Goal: Task Accomplishment & Management: Complete application form

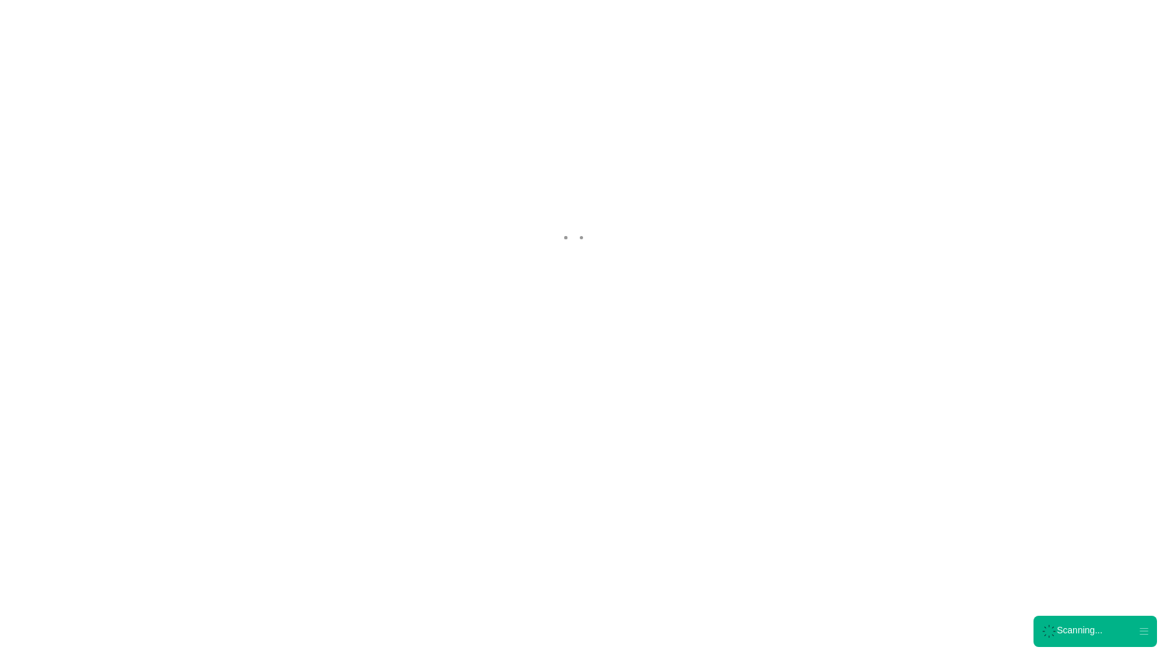
click at [0, 592] on nordpass-portal at bounding box center [0, 592] width 0 height 0
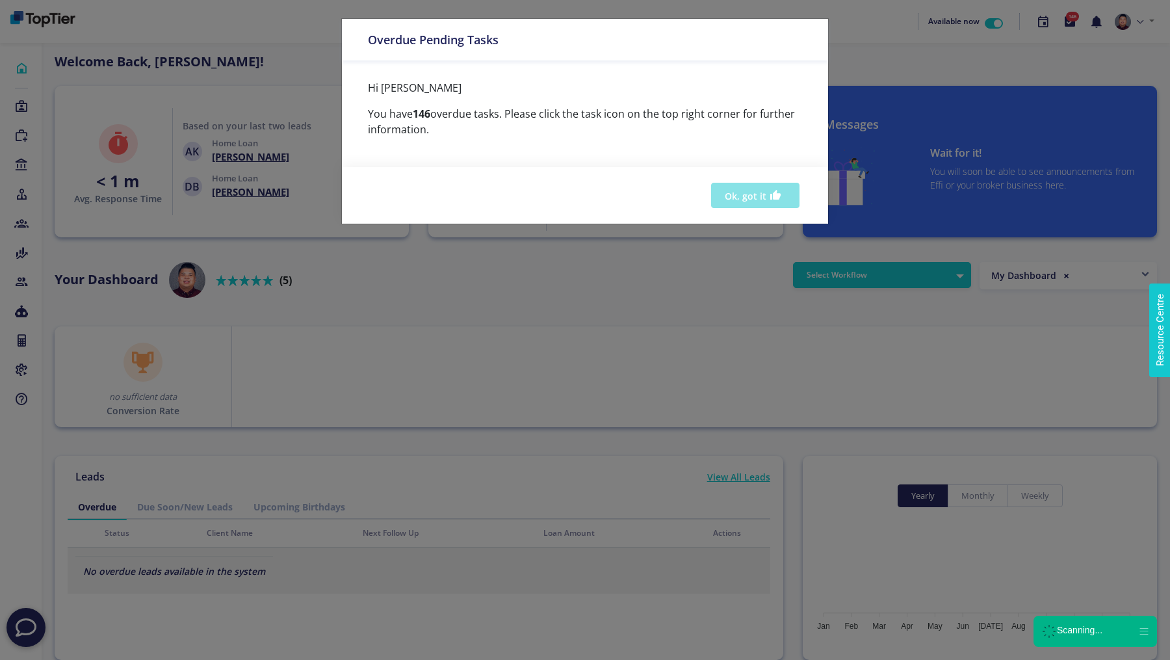
click at [758, 185] on button "Ok, got it" at bounding box center [755, 195] width 88 height 25
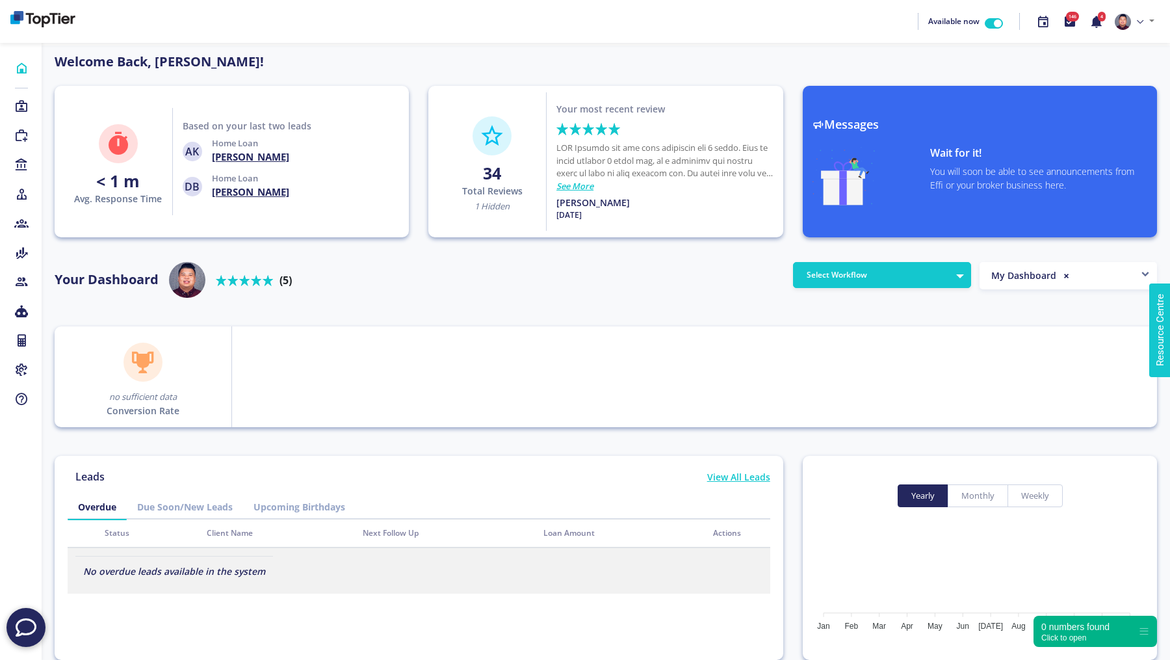
scroll to position [117, 208]
click at [21, 103] on icon at bounding box center [21, 106] width 14 height 13
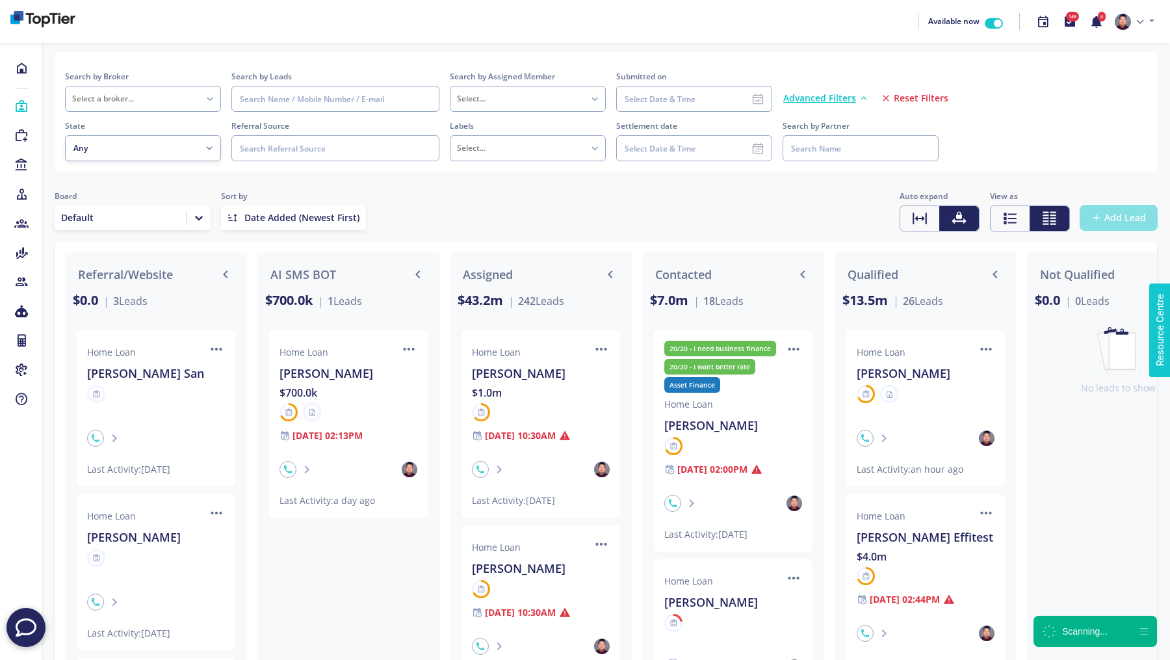
click at [1116, 225] on button "Add Lead" at bounding box center [1118, 217] width 77 height 25
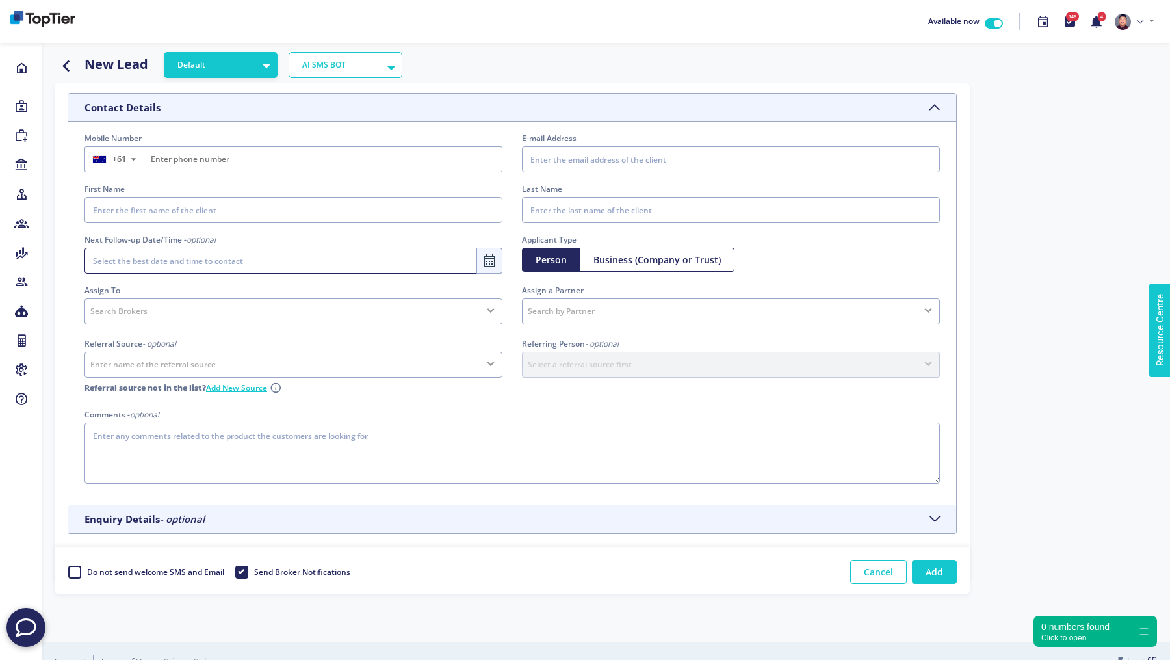
scroll to position [18, 0]
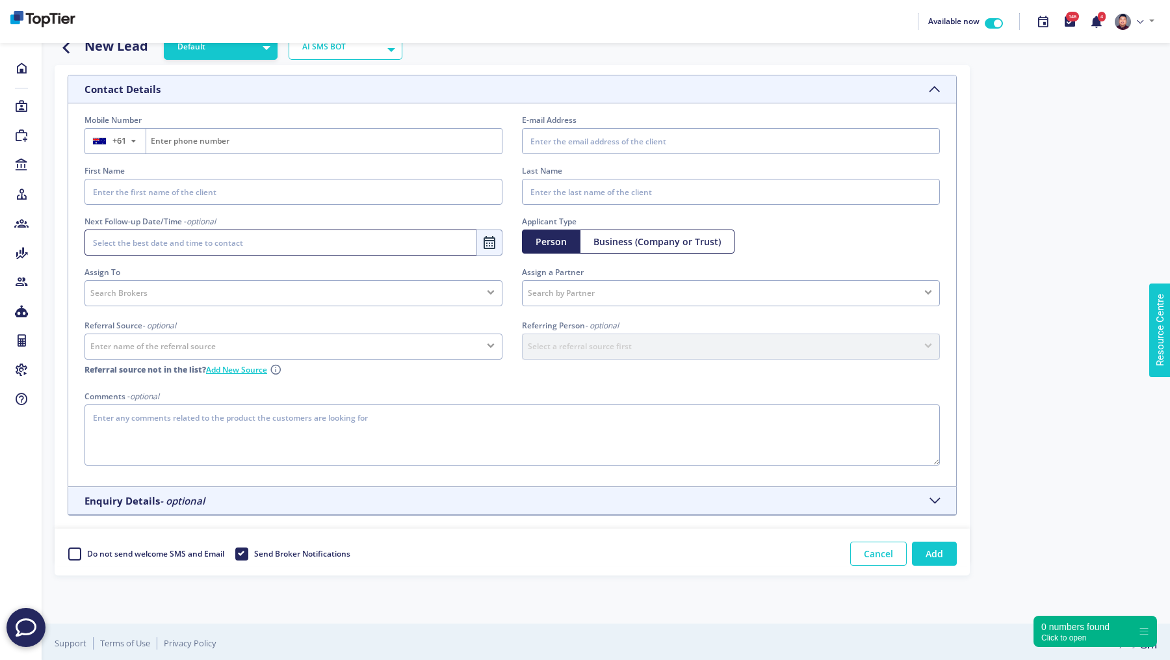
click at [134, 502] on h5 "Enquiry Details - optional" at bounding box center [145, 501] width 120 height 12
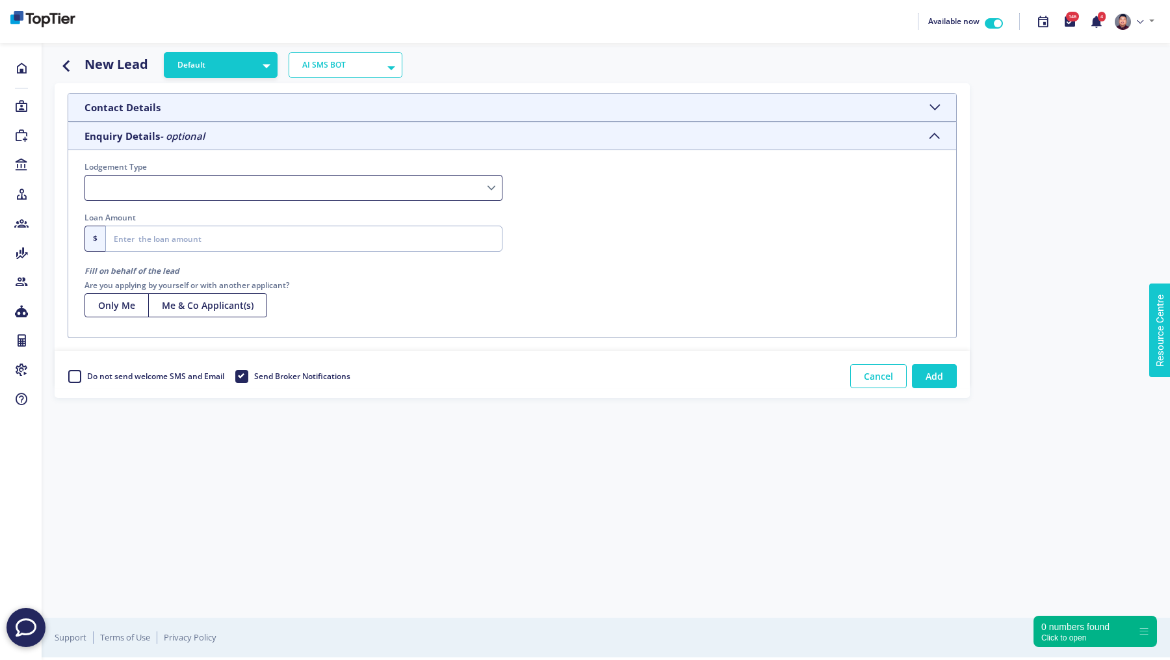
scroll to position [0, 0]
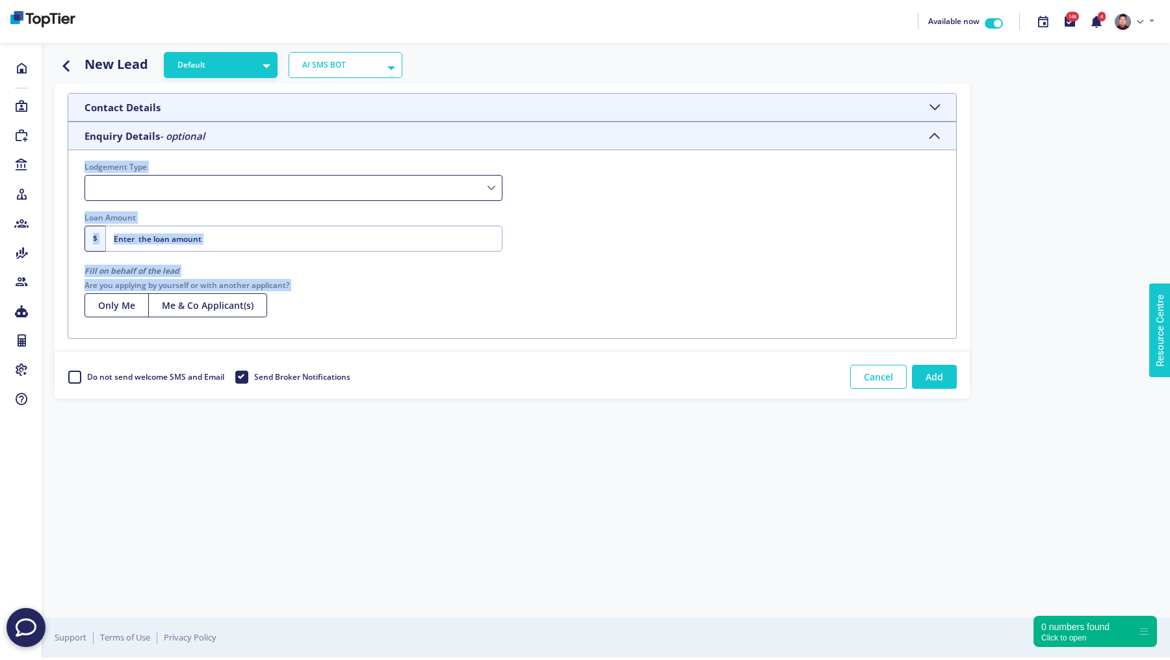
drag, startPoint x: 81, startPoint y: 163, endPoint x: 443, endPoint y: 306, distance: 388.9
click at [443, 306] on div "Lodgement Type Please Select a Lodgement Type Loan Amount $ Enter a valid loan …" at bounding box center [512, 244] width 888 height 188
click at [334, 186] on select "Lodgement Type" at bounding box center [294, 188] width 418 height 26
click at [296, 190] on select "Lodgement Type" at bounding box center [294, 188] width 418 height 26
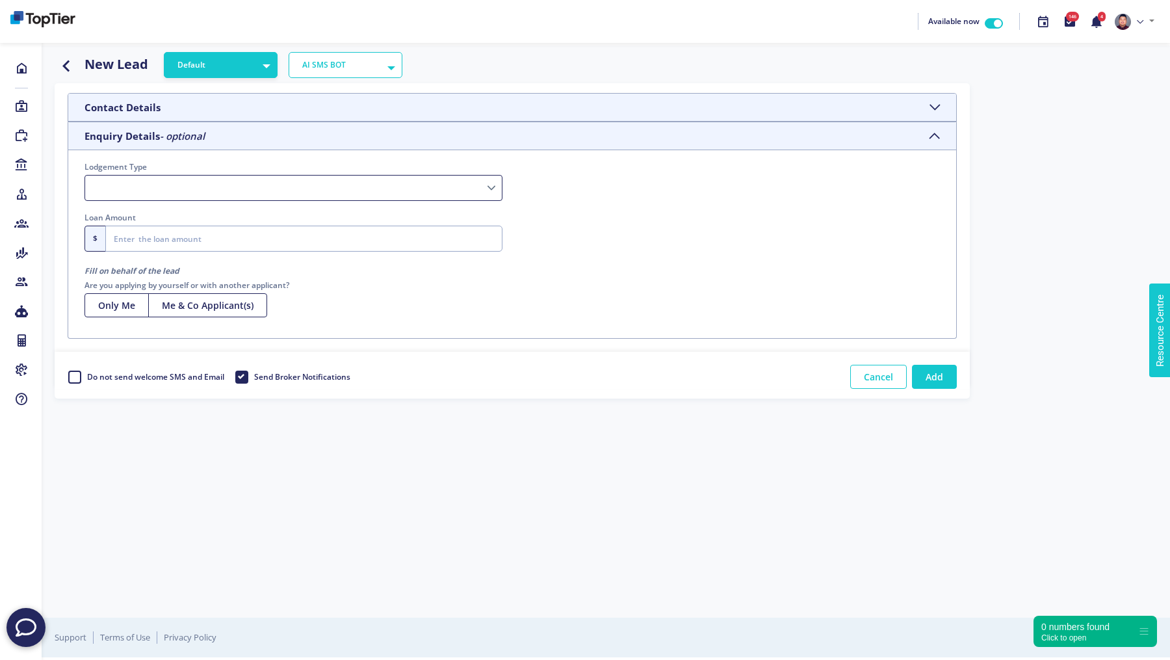
click at [336, 166] on label "Lodgement Type" at bounding box center [294, 167] width 418 height 12
click at [336, 175] on select "Lodgement Type" at bounding box center [294, 188] width 418 height 26
click at [456, 186] on select "Lodgement Type" at bounding box center [294, 188] width 418 height 26
select select "Home Loan"
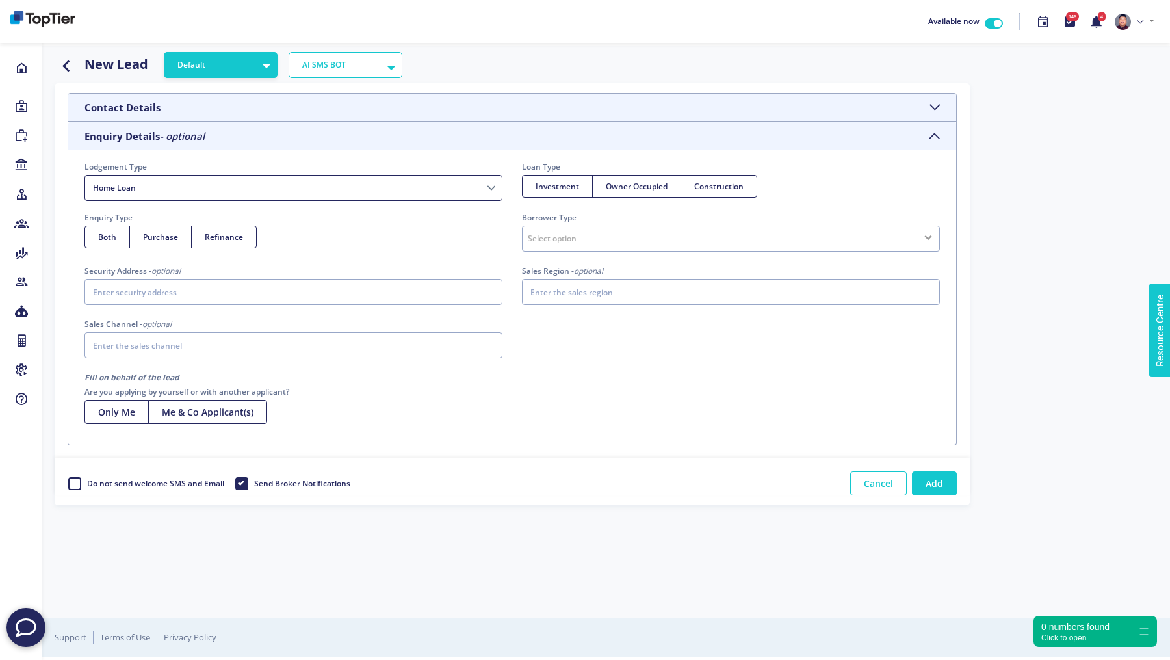
click at [489, 188] on select "Short-term Finance SMSF Asset Finance Islamic Loan Business Finance Commercial …" at bounding box center [294, 188] width 418 height 26
click at [93, 138] on h5 "Enquiry Details - optional" at bounding box center [145, 136] width 120 height 12
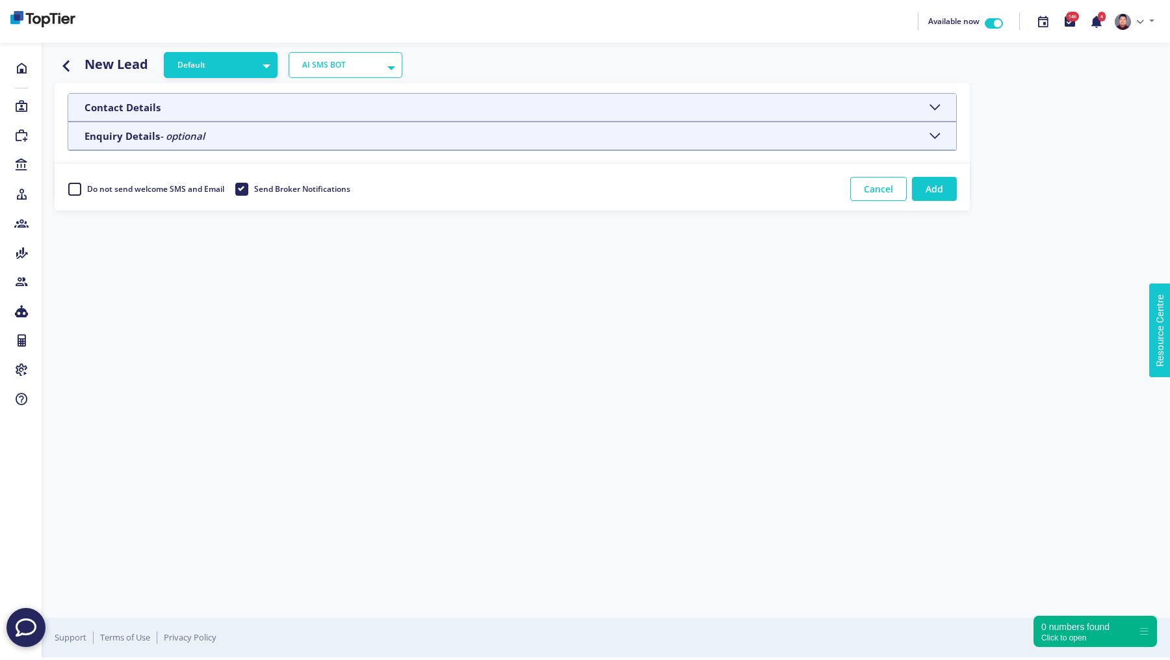
drag, startPoint x: 78, startPoint y: 135, endPoint x: 211, endPoint y: 138, distance: 133.3
click at [211, 138] on header "Enquiry Details - optional" at bounding box center [512, 136] width 888 height 28
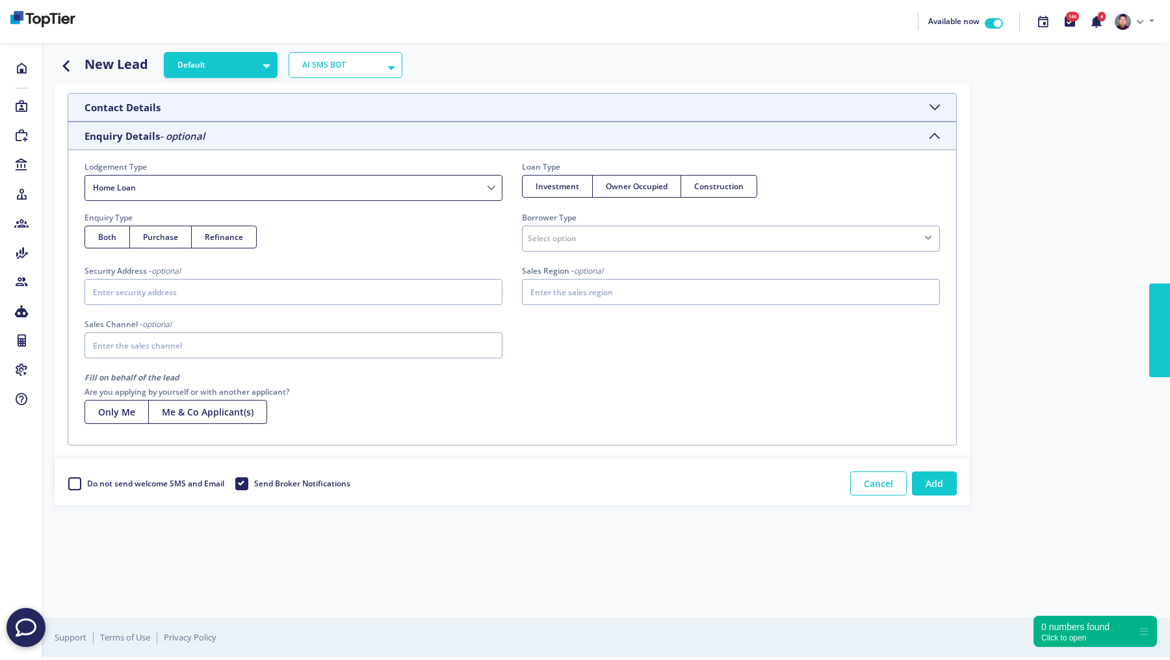
select select "Home Loan"
click at [122, 189] on select "Short-term Finance SMSF Asset Finance [DEMOGRAPHIC_DATA] Loan Business Finance …" at bounding box center [294, 188] width 418 height 26
click at [64, 64] on icon "button" at bounding box center [66, 65] width 23 height 16
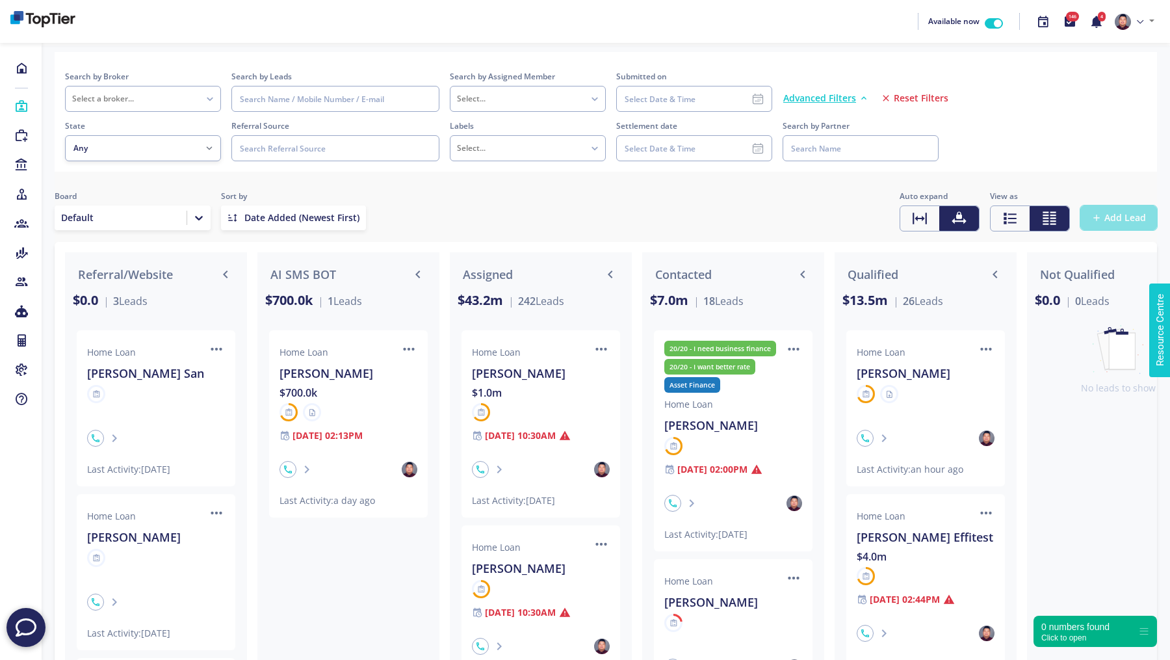
click at [1113, 213] on span "Add Lead" at bounding box center [1125, 217] width 42 height 13
select select
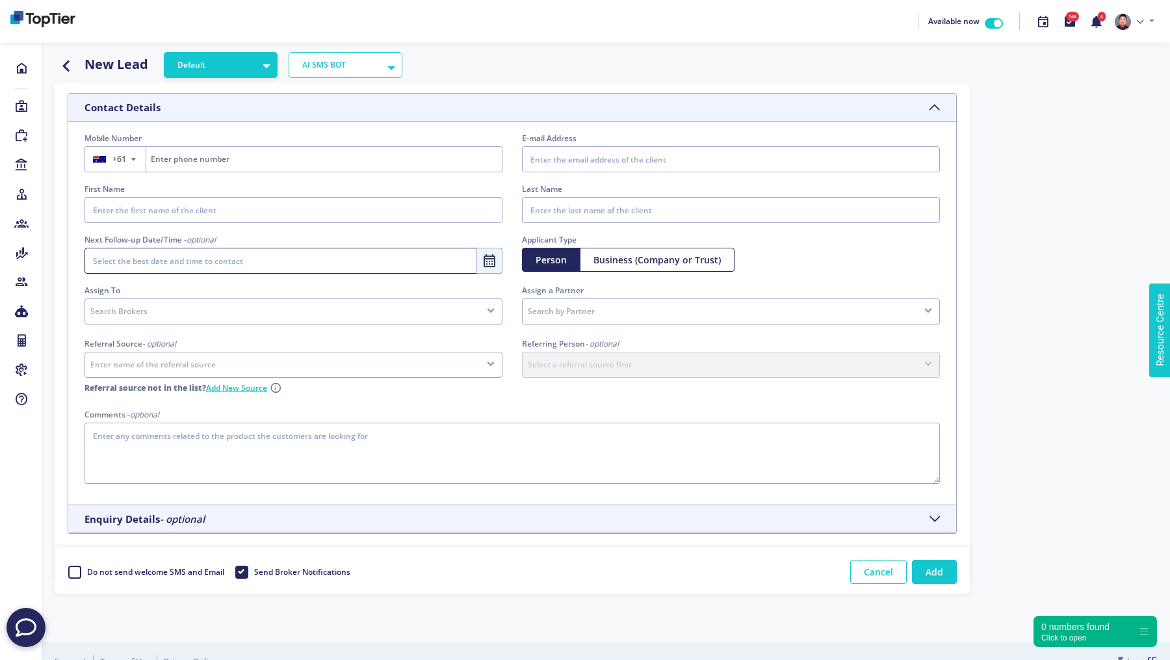
click at [207, 522] on header "Enquiry Details - optional" at bounding box center [512, 519] width 888 height 28
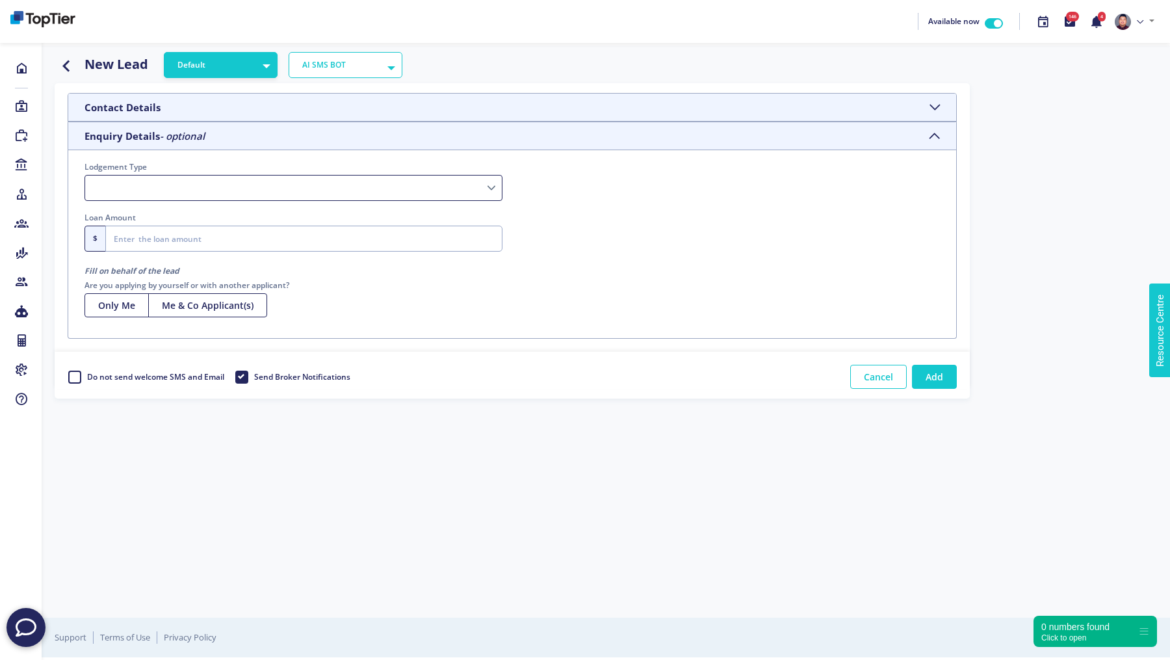
click at [178, 184] on select "Short-term Finance SMSF Asset Finance Islamic Loan Business Finance Commercial …" at bounding box center [294, 188] width 418 height 26
select select "Home Loan"
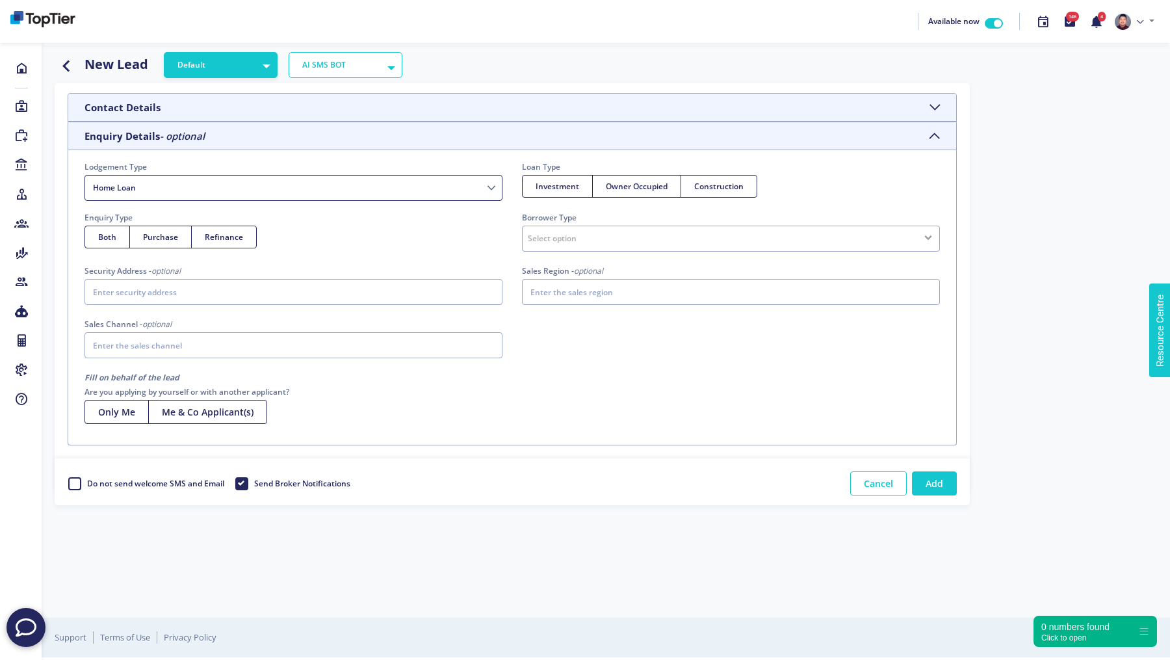
click at [202, 191] on select "Short-term Finance SMSF Asset Finance Islamic Loan Business Finance Commercial …" at bounding box center [294, 188] width 418 height 26
click at [1145, 24] on link at bounding box center [1135, 21] width 50 height 27
click at [1137, 22] on icon at bounding box center [1140, 22] width 7 height 7
click at [1140, 19] on icon at bounding box center [1140, 22] width 7 height 7
click at [1106, 49] on link "Profile" at bounding box center [1107, 51] width 103 height 19
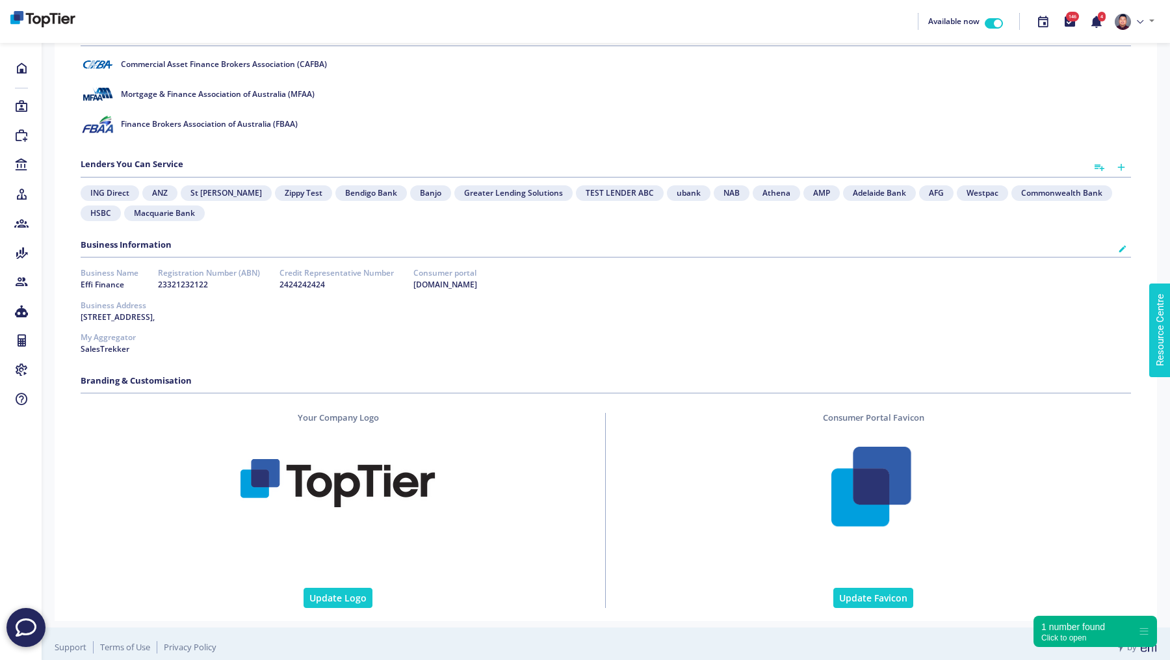
scroll to position [1013, 0]
drag, startPoint x: 77, startPoint y: 241, endPoint x: 182, endPoint y: 241, distance: 105.3
click at [182, 241] on div "Business Information" at bounding box center [606, 252] width 1070 height 24
click at [1123, 243] on icon at bounding box center [1122, 248] width 9 height 12
select select "f81bffff-49ff-4de8-bbe4-f2fa09177a1a"
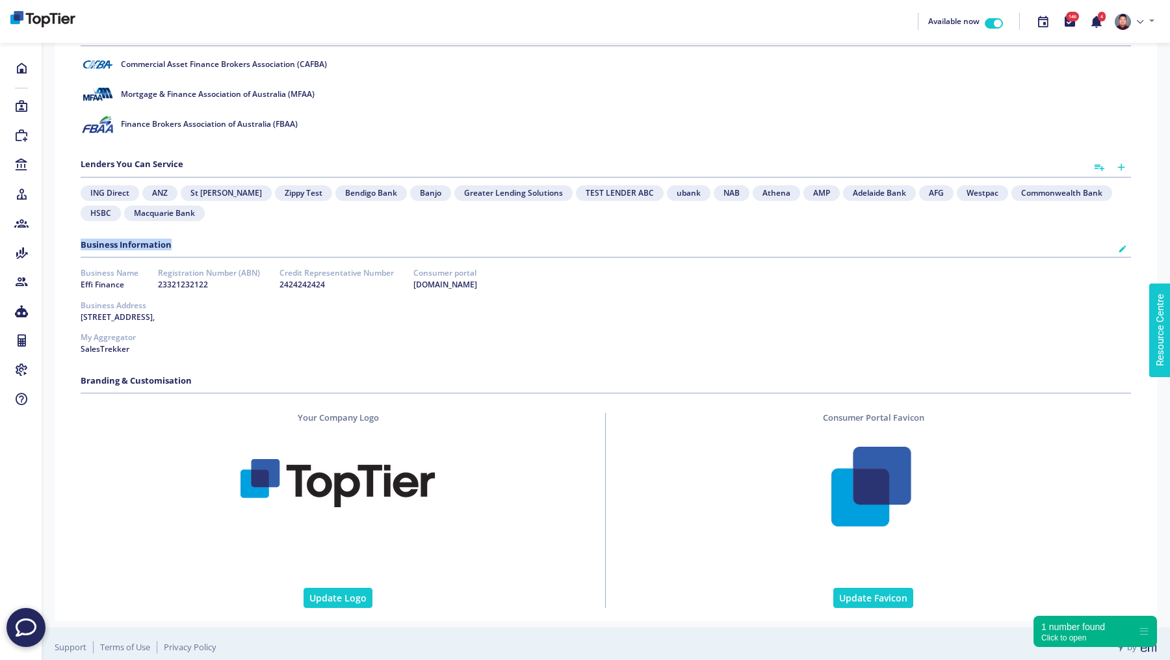
select select "f81bffff-49ff-4de8-bbe4-f2fa09177a1a"
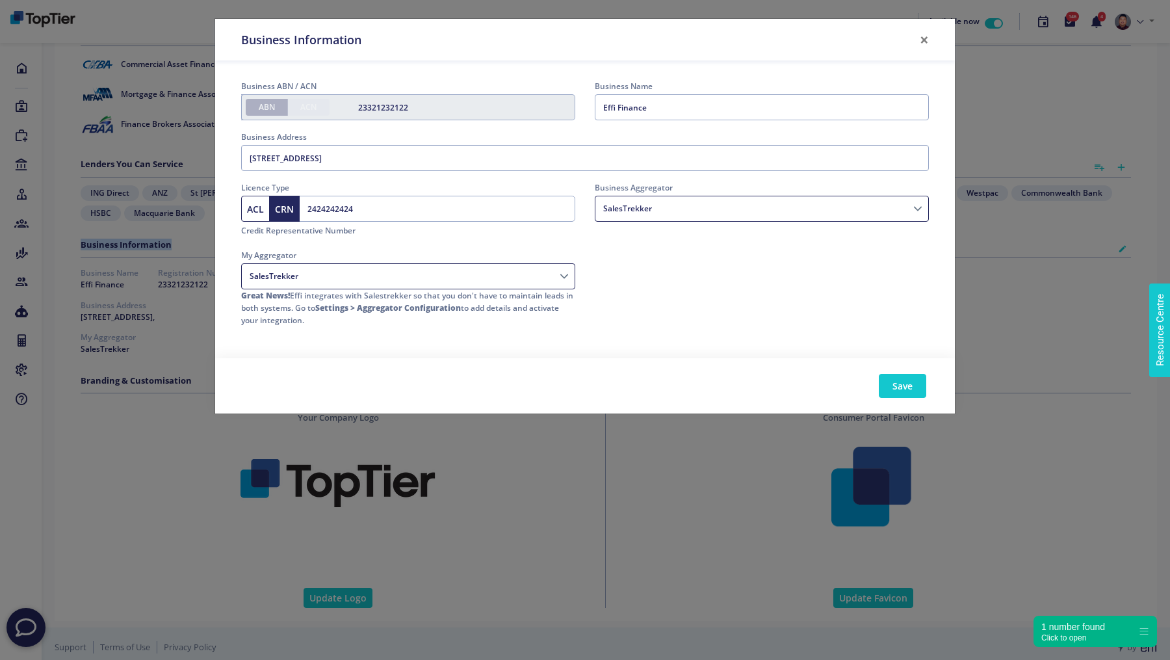
click at [743, 203] on select "Choice Aggregation Services AMAG Astute Financial Management Buyers choice Home…" at bounding box center [762, 209] width 334 height 26
click at [495, 274] on select "Choice Aggregation Services AMAG Astute Financial Management Buyers choice Home…" at bounding box center [408, 276] width 334 height 26
drag, startPoint x: 301, startPoint y: 254, endPoint x: 239, endPoint y: 260, distance: 62.0
click at [239, 260] on div "My Aggregator Choice Aggregation Services AMAG Astute Financial Management Buye…" at bounding box center [408, 294] width 354 height 90
click at [648, 211] on select "Choice Aggregation Services AMAG Astute Financial Management Buyers choice Home…" at bounding box center [762, 209] width 334 height 26
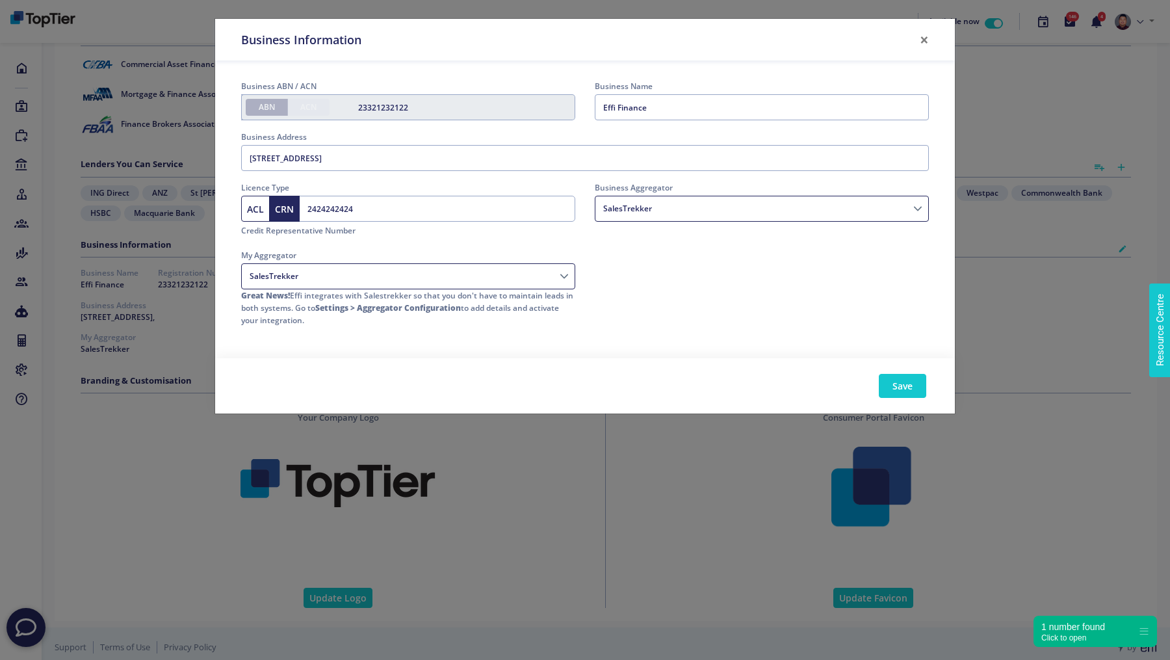
click at [671, 296] on div "Licence Type ACL CRN 2424242424 Credit Representative Number Business Aggregato…" at bounding box center [584, 259] width 707 height 157
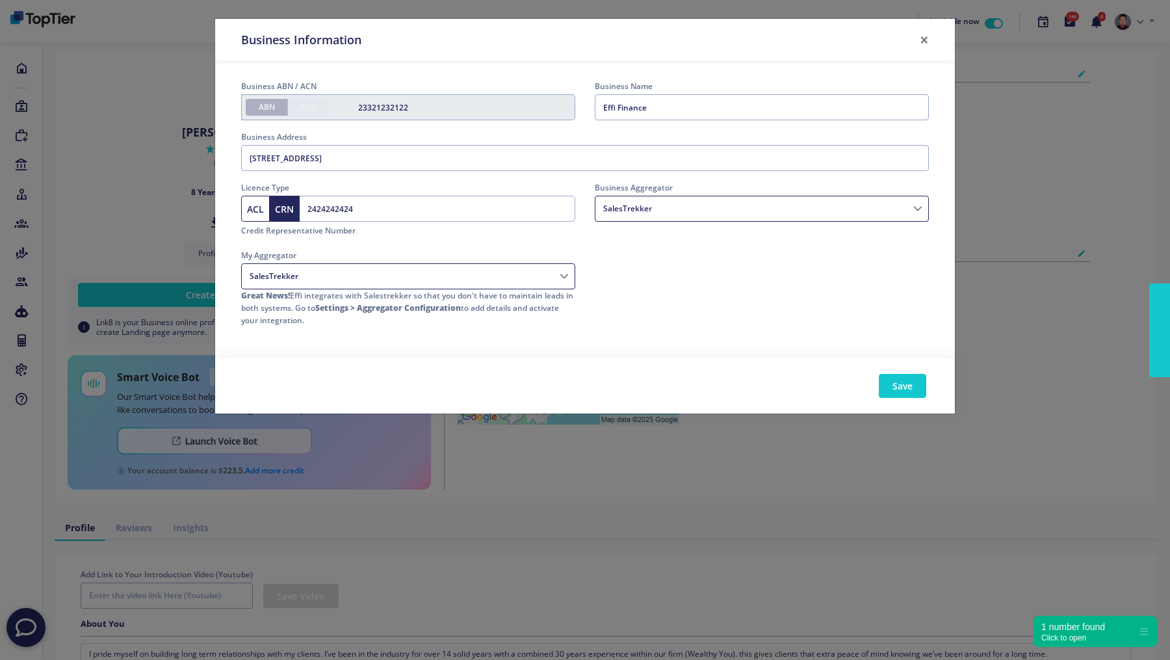
select select "f81bffff-49ff-4de8-bbe4-f2fa09177a1a"
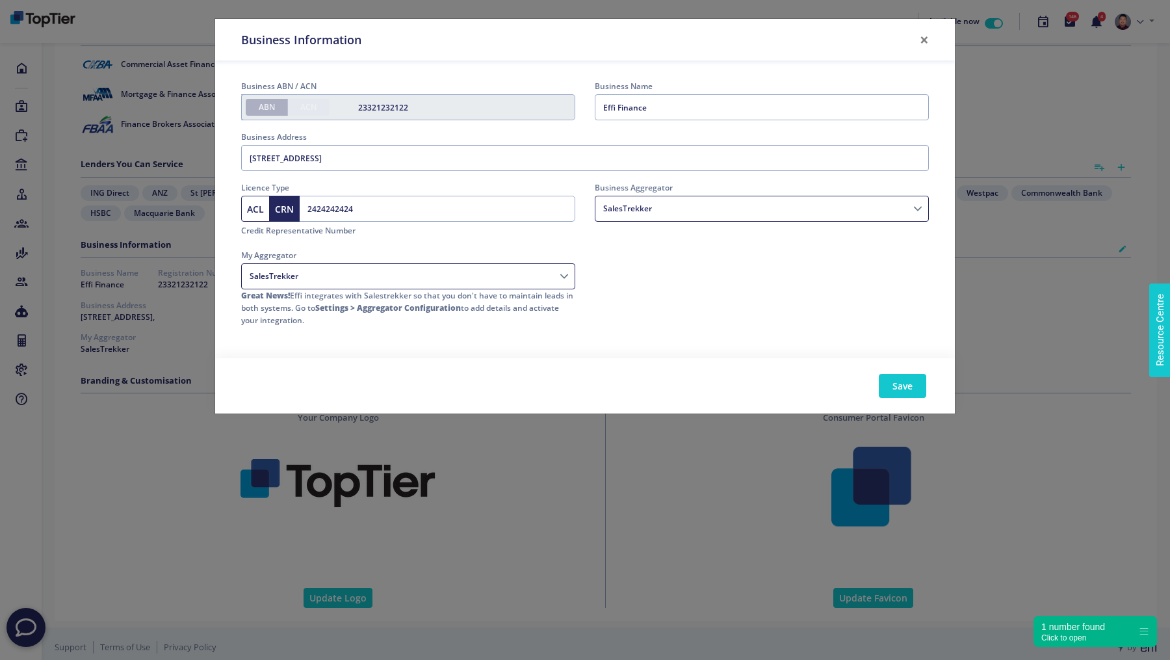
scroll to position [1013, 0]
click at [926, 41] on button "×" at bounding box center [924, 39] width 30 height 36
select select "f81bffff-49ff-4de8-bbe4-f2fa09177a1a"
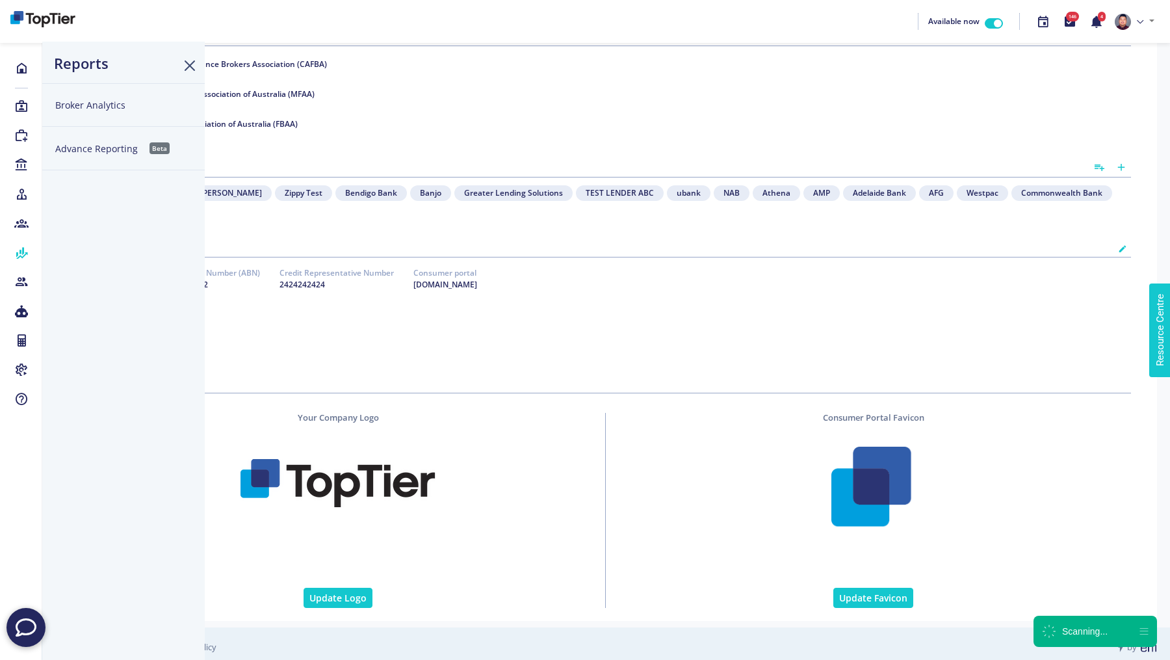
click at [22, 249] on icon at bounding box center [21, 252] width 14 height 13
click at [112, 152] on button "Advance Reporting Beta" at bounding box center [123, 149] width 163 height 44
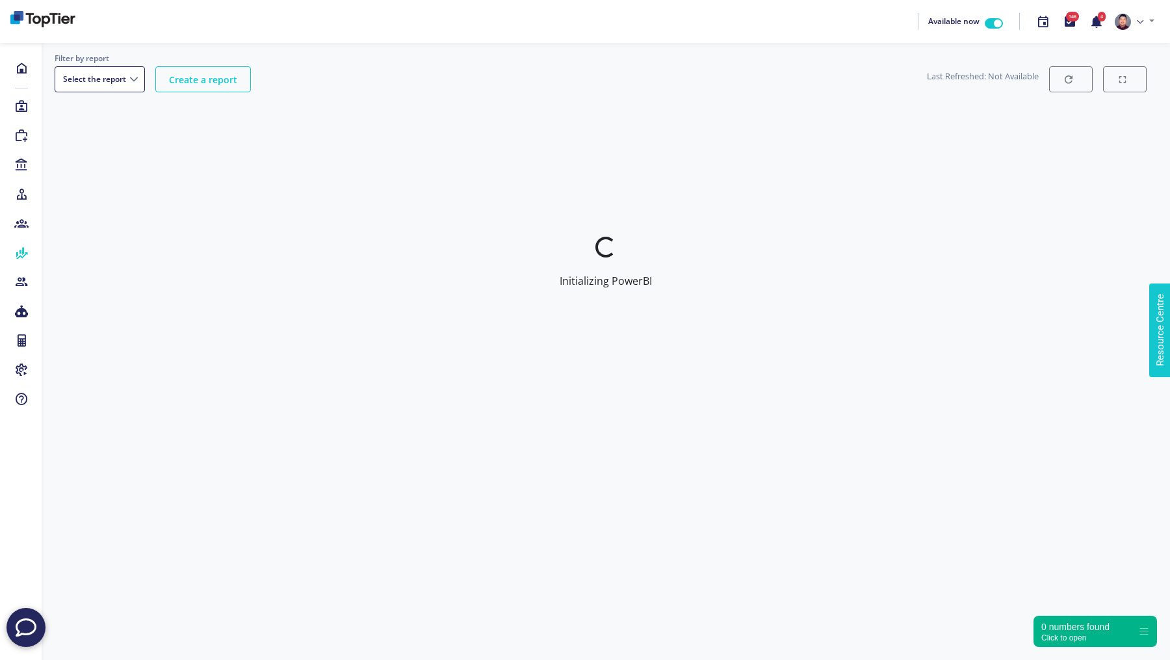
click at [137, 76] on select "Select the report" at bounding box center [100, 79] width 90 height 26
click at [175, 80] on select "Business Report Settlement Report - Beta Post Settlement Submission Report Pipe…" at bounding box center [120, 79] width 131 height 26
select select "7b13dc47-7993-458f-844f-759754317518"
click at [55, 66] on select "Business Report Settlement Report - Beta Post Settlement Submission Report Pipe…" at bounding box center [120, 79] width 131 height 26
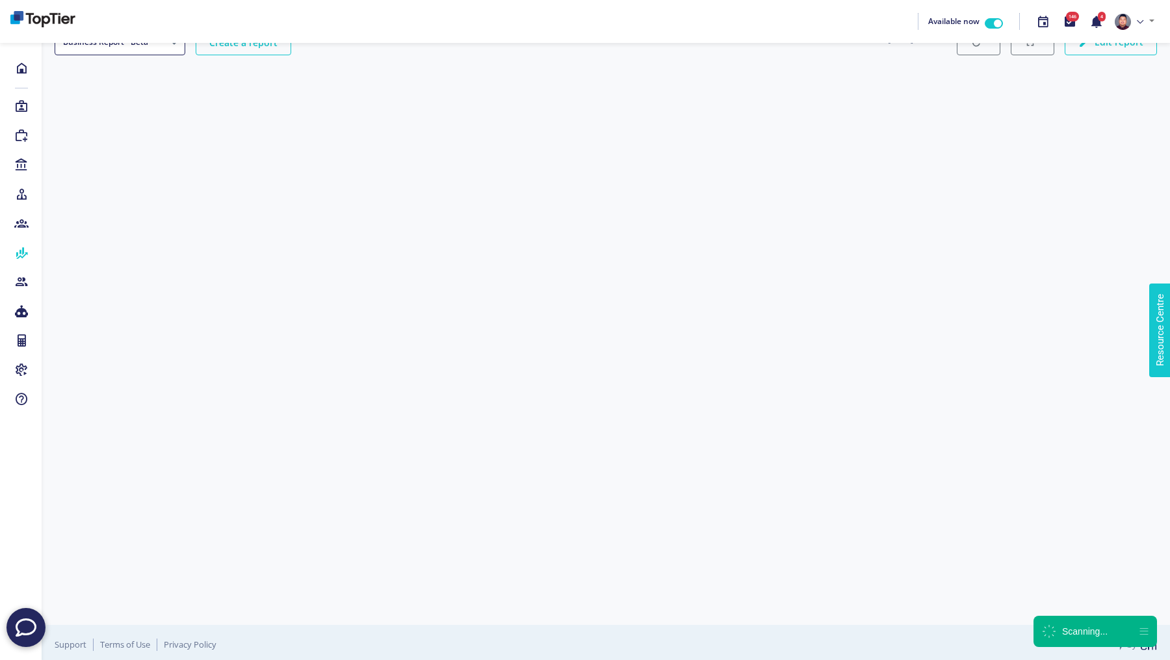
scroll to position [36, 0]
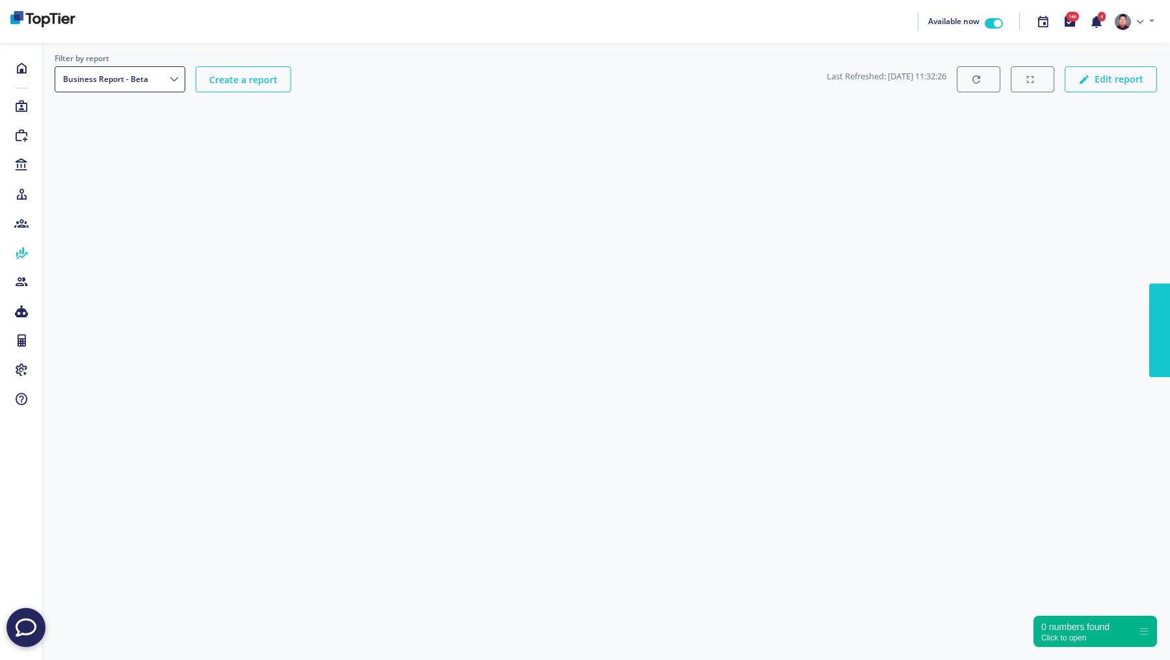
select select "7b13dc47-7993-458f-844f-759754317518"
click at [172, 83] on select "Business Report Settlement Report - Beta Post Settlement Submission Report Pipe…" at bounding box center [120, 79] width 131 height 26
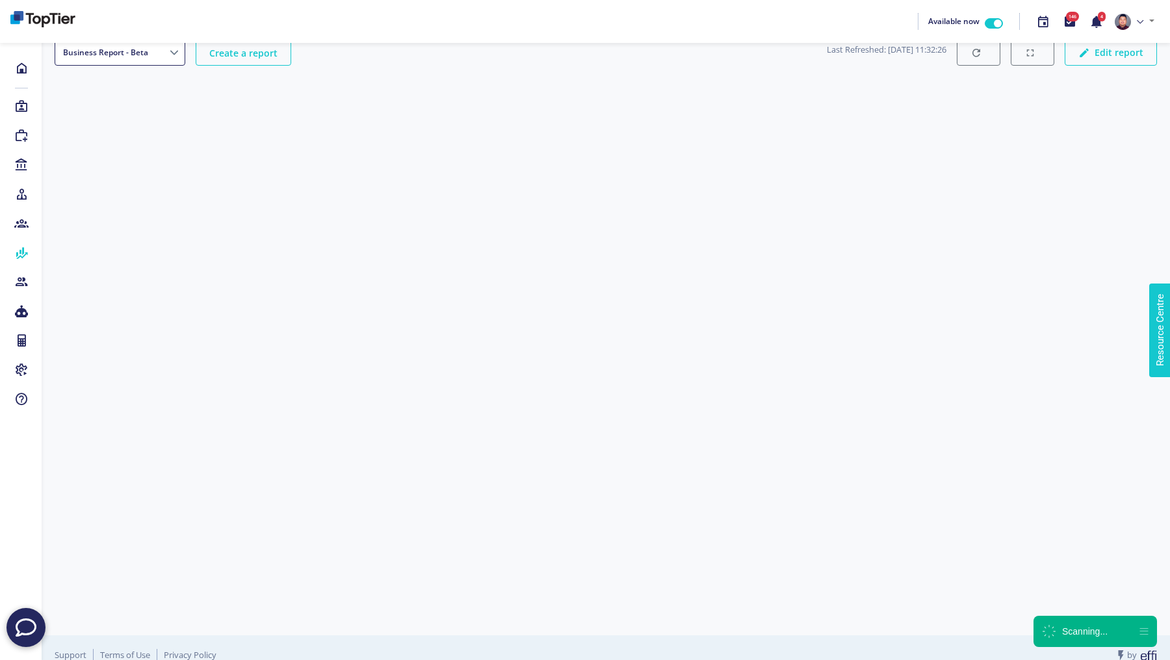
scroll to position [27, 0]
click at [18, 101] on icon at bounding box center [21, 106] width 14 height 13
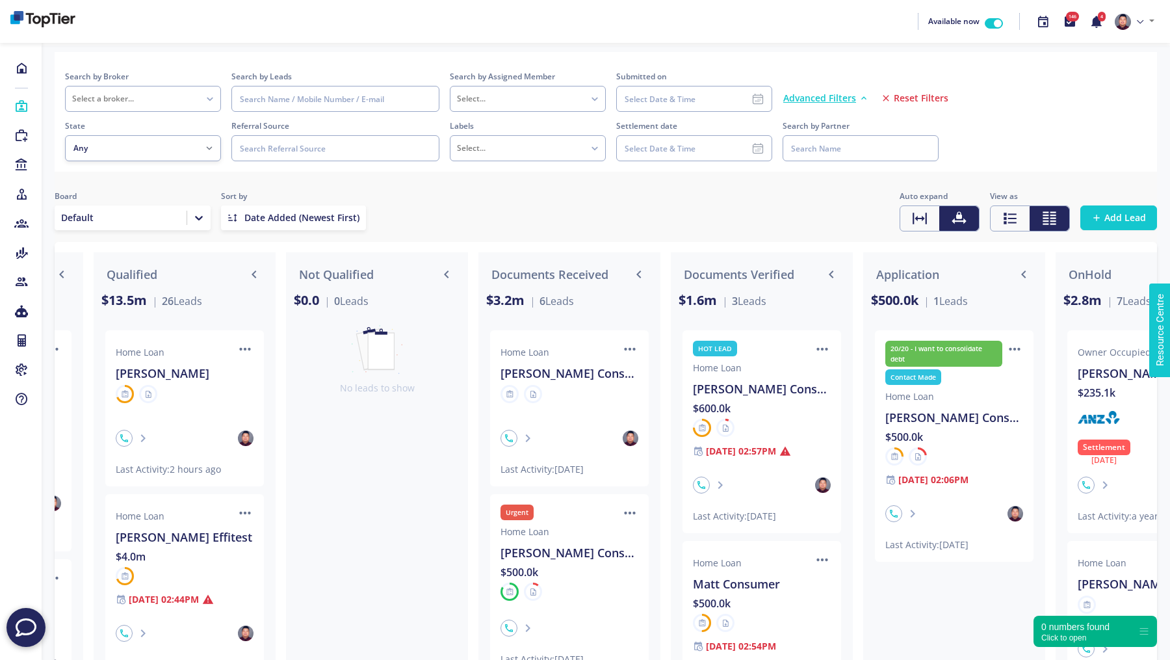
scroll to position [0, 810]
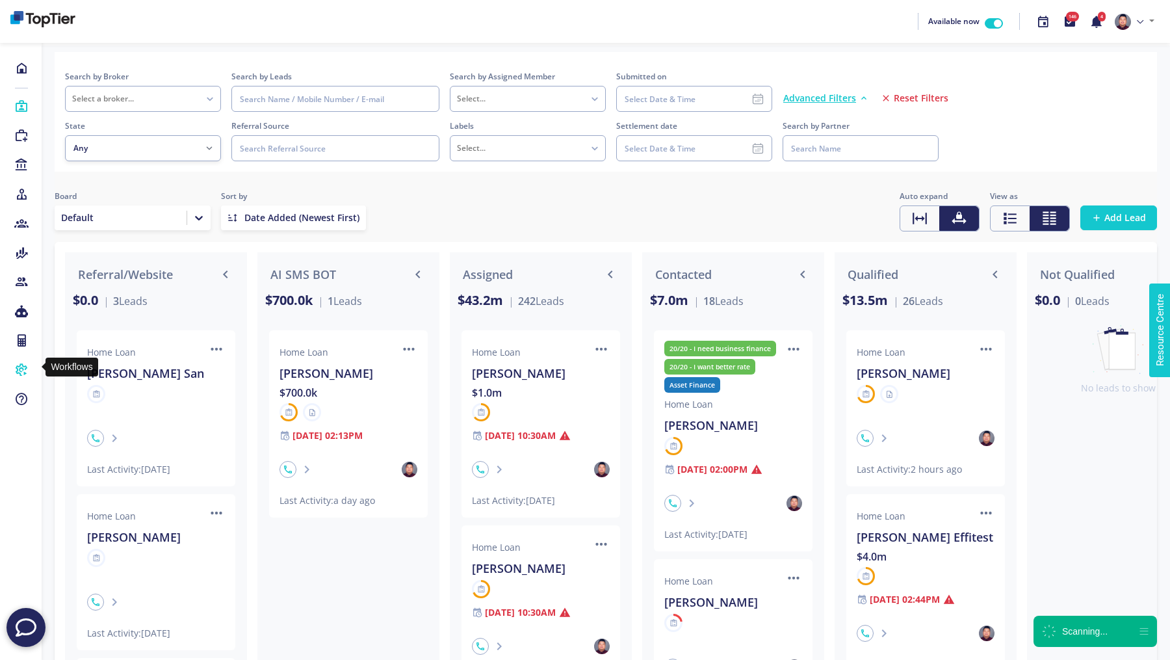
scroll to position [0, 810]
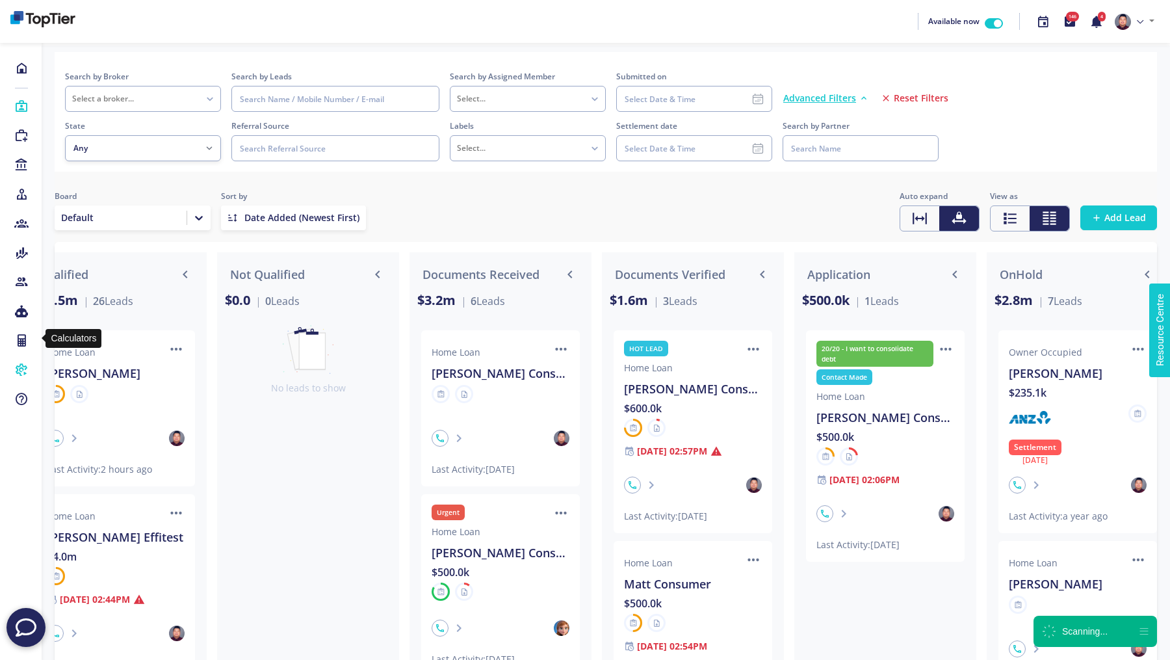
click at [22, 365] on icon at bounding box center [21, 369] width 14 height 13
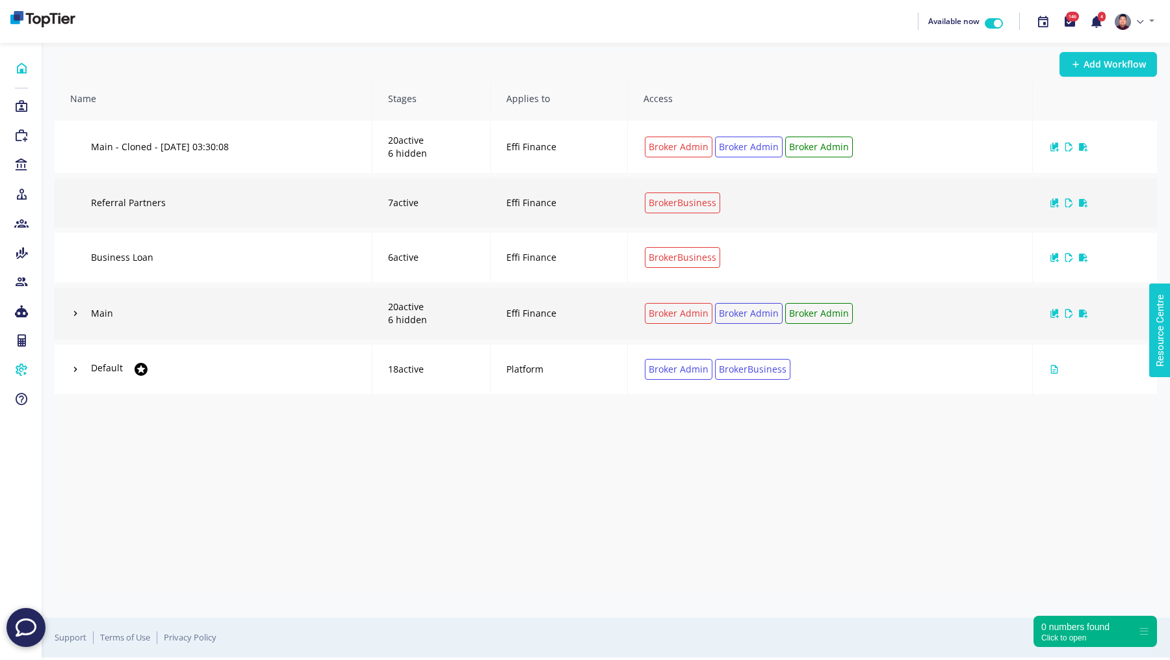
click at [22, 64] on icon at bounding box center [21, 68] width 14 height 13
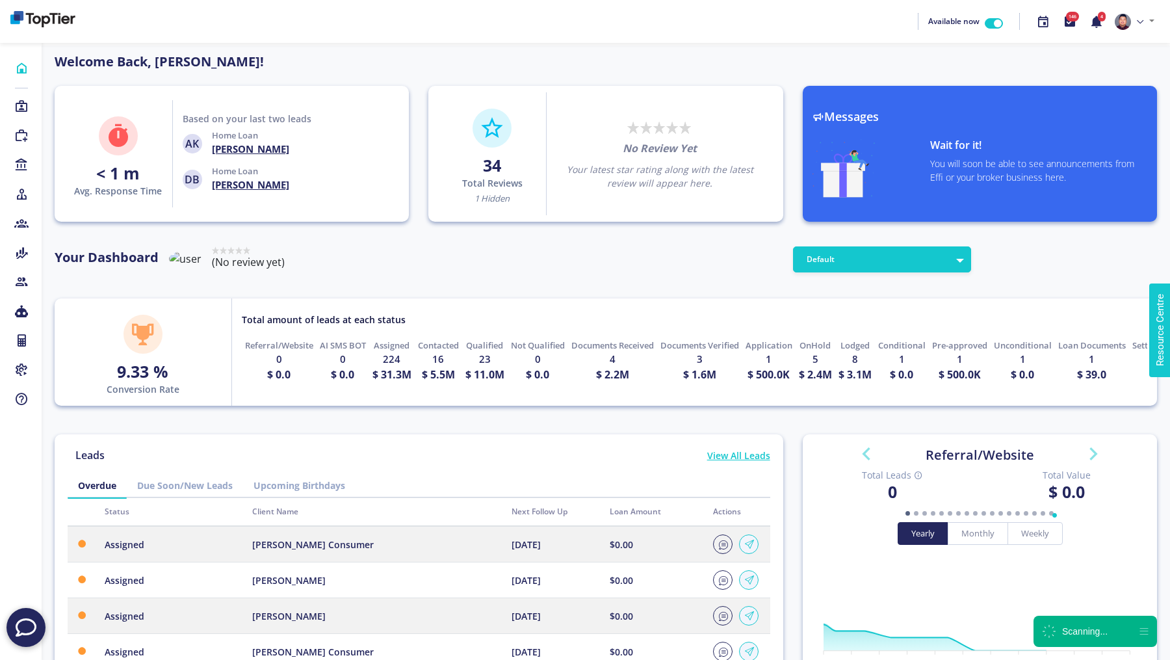
scroll to position [117, 208]
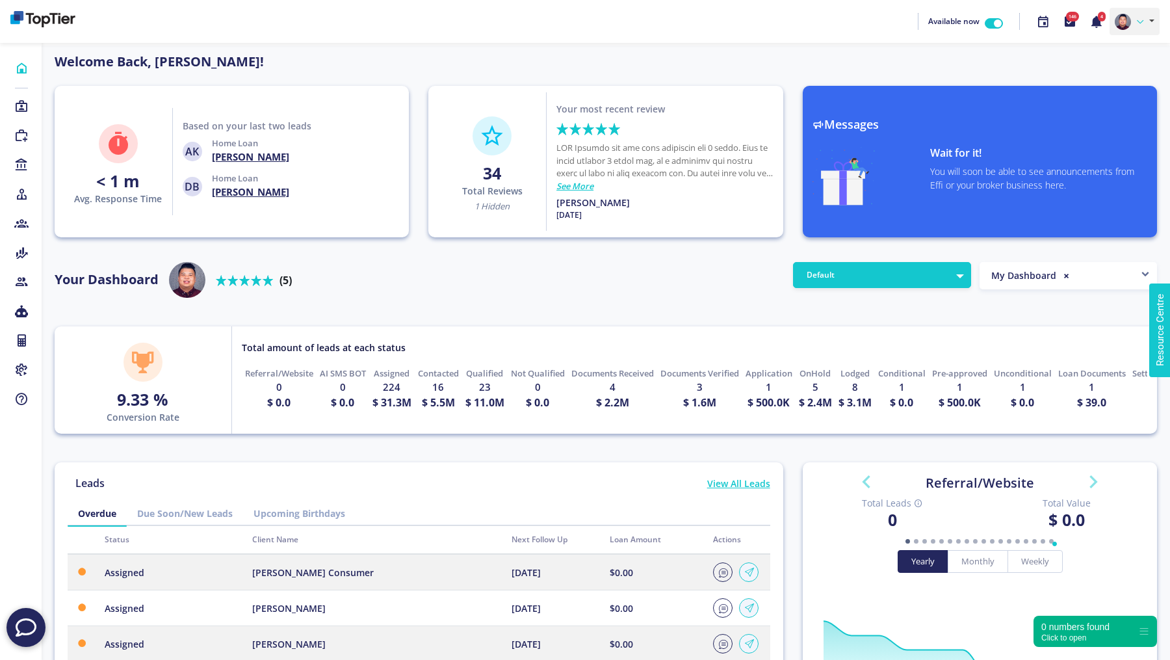
click at [1136, 29] on link at bounding box center [1135, 21] width 50 height 27
click at [1110, 59] on link "Profile" at bounding box center [1107, 51] width 103 height 19
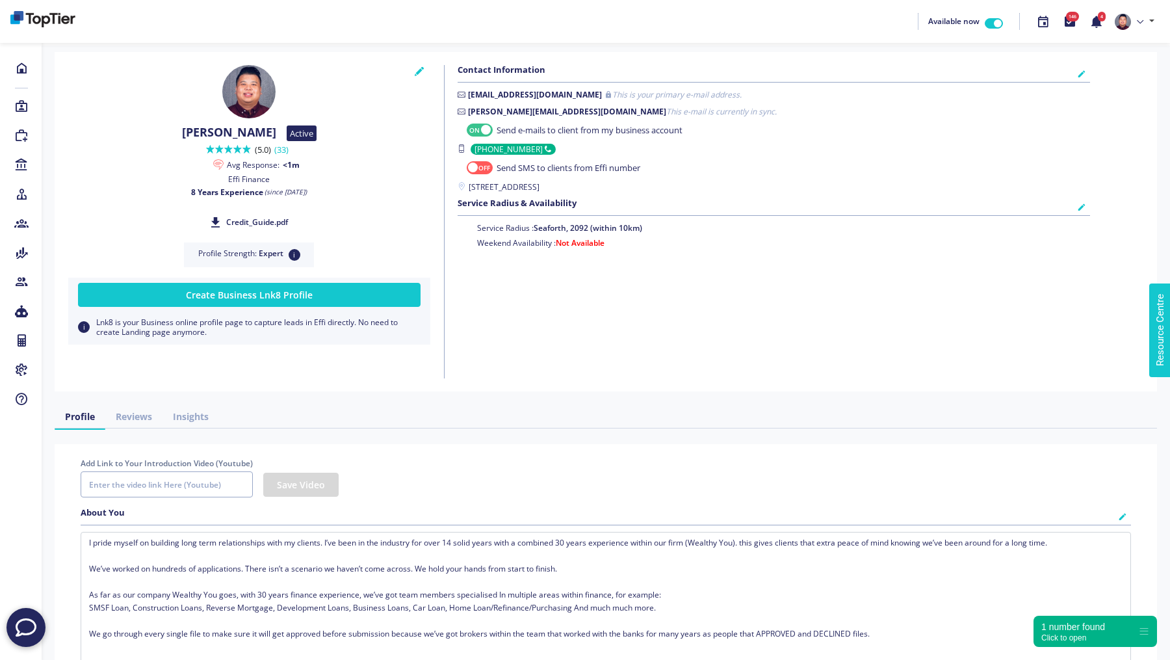
checkbox input "true"
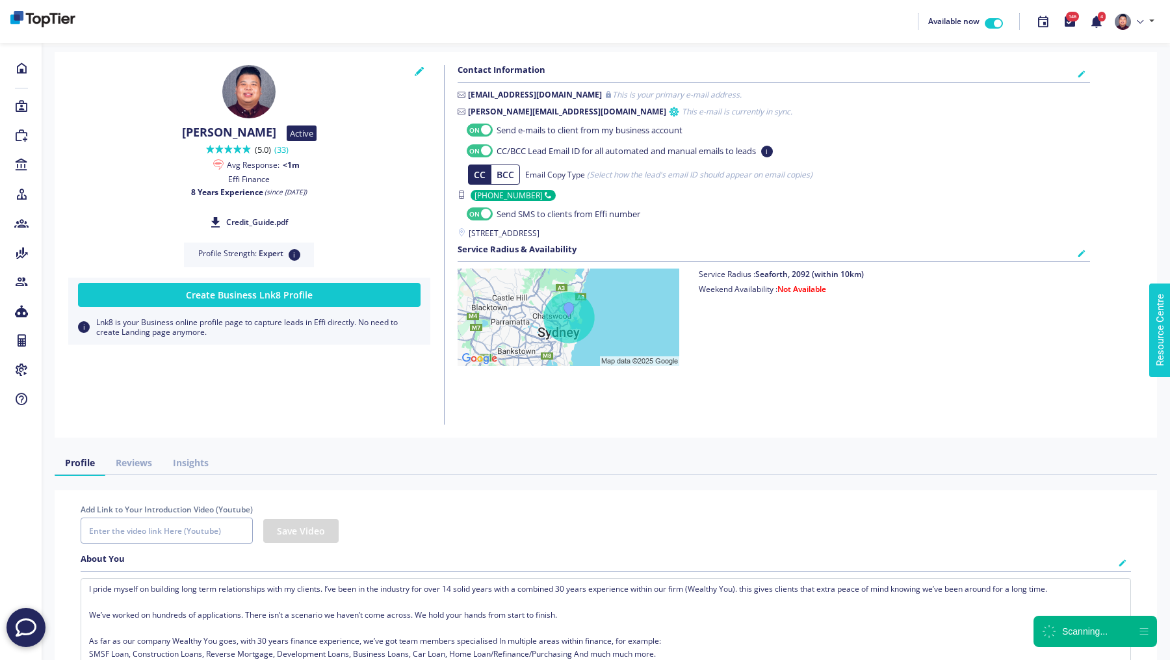
checkbox input "true"
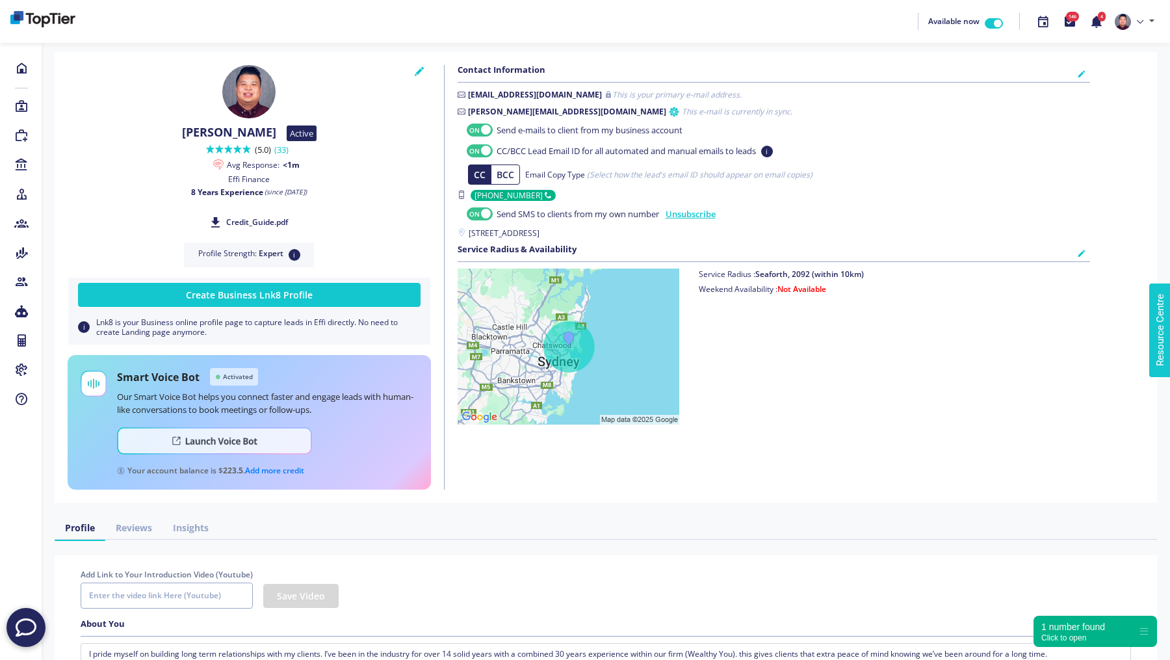
scroll to position [317, 0]
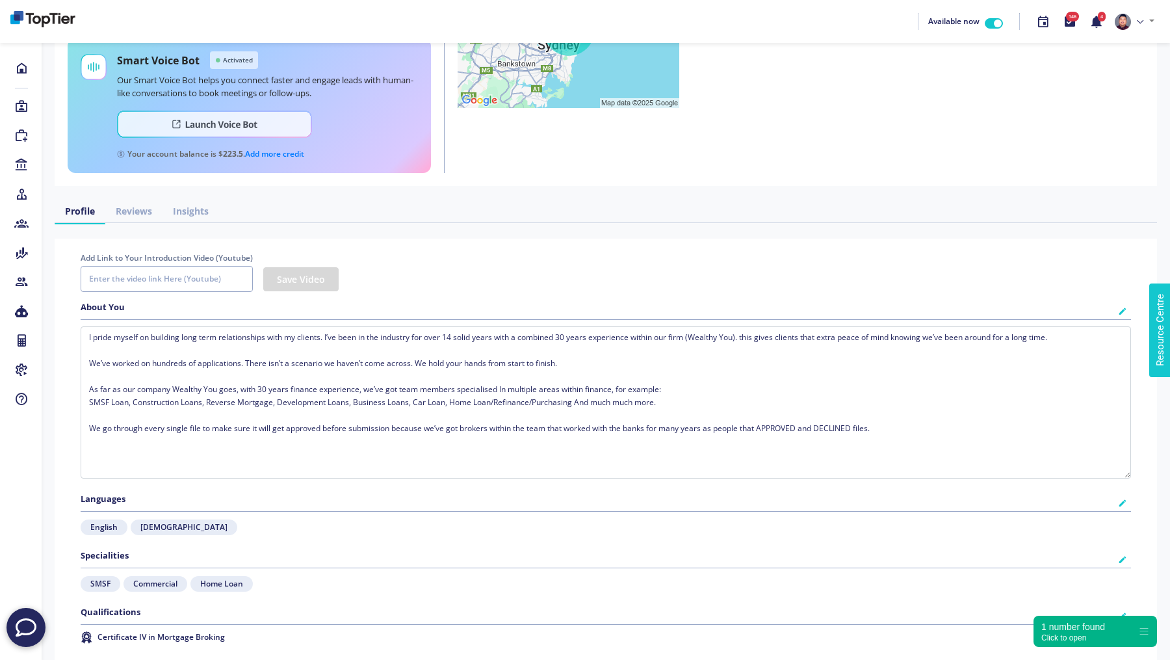
click at [124, 211] on link "Reviews" at bounding box center [133, 211] width 57 height 24
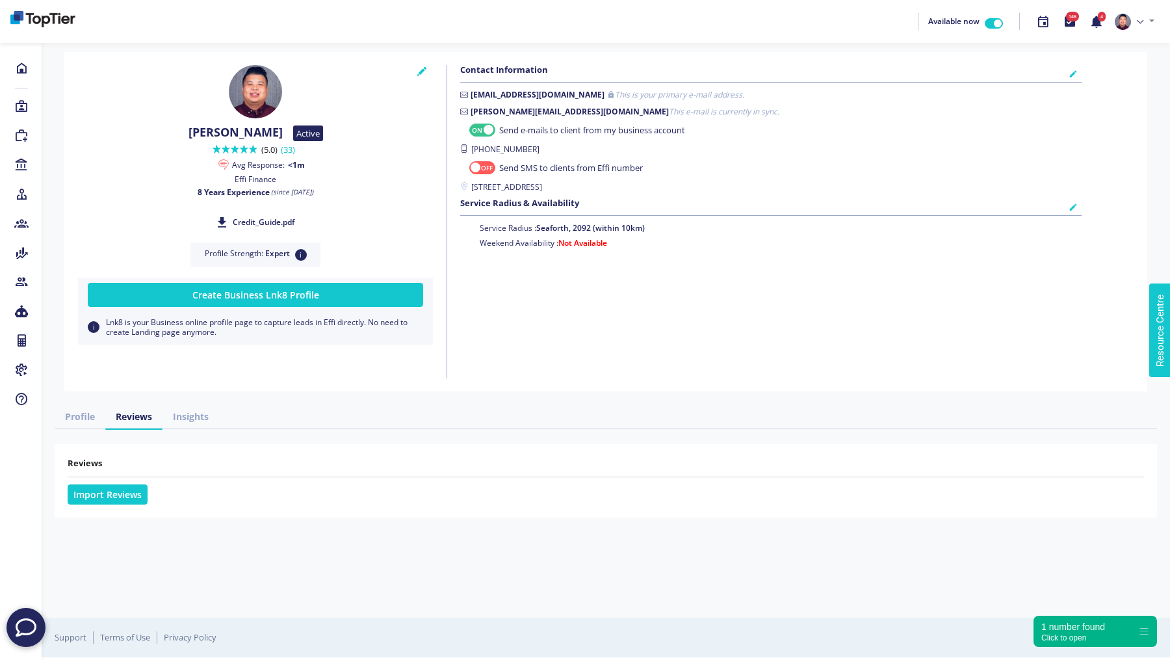
checkbox input "true"
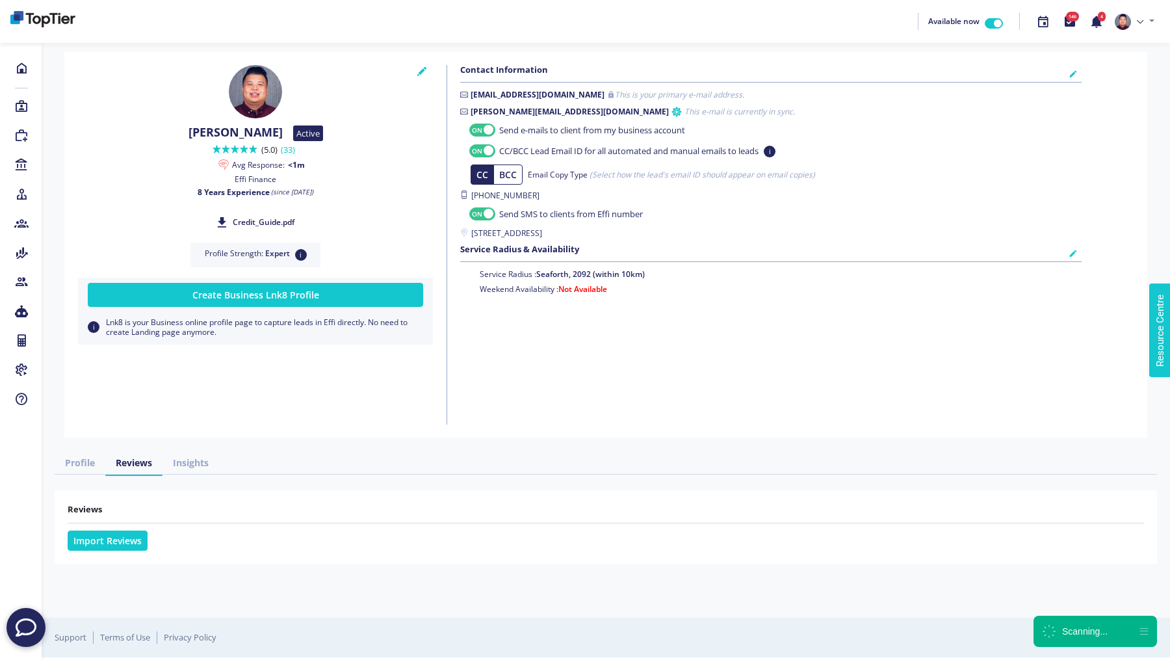
checkbox input "true"
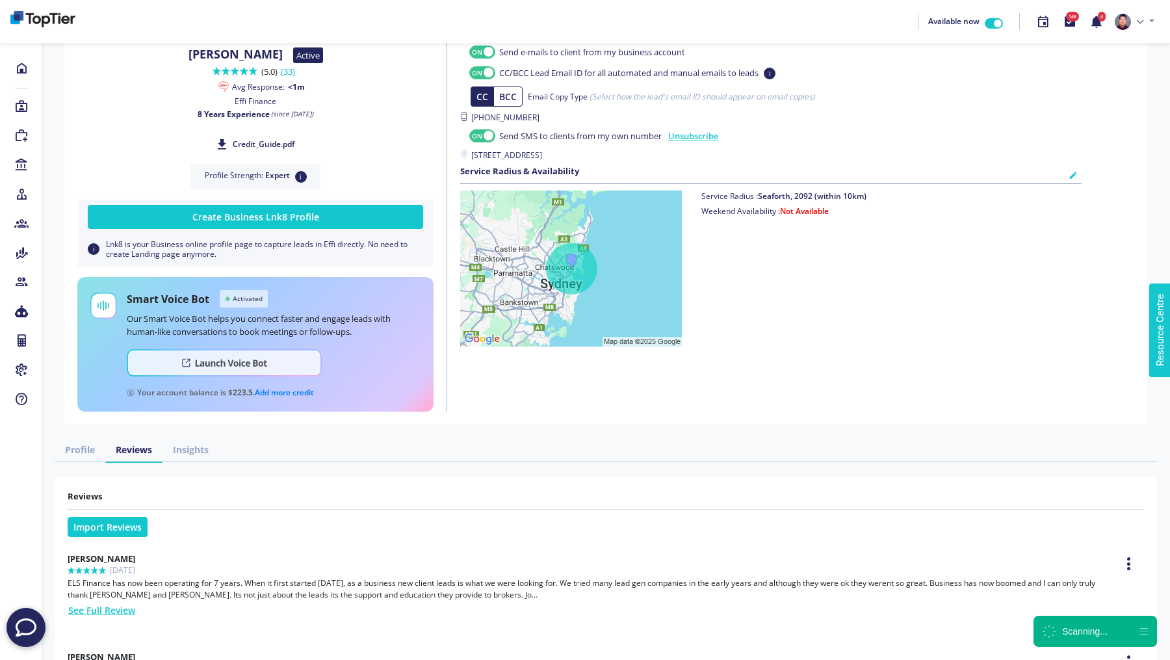
scroll to position [404, 0]
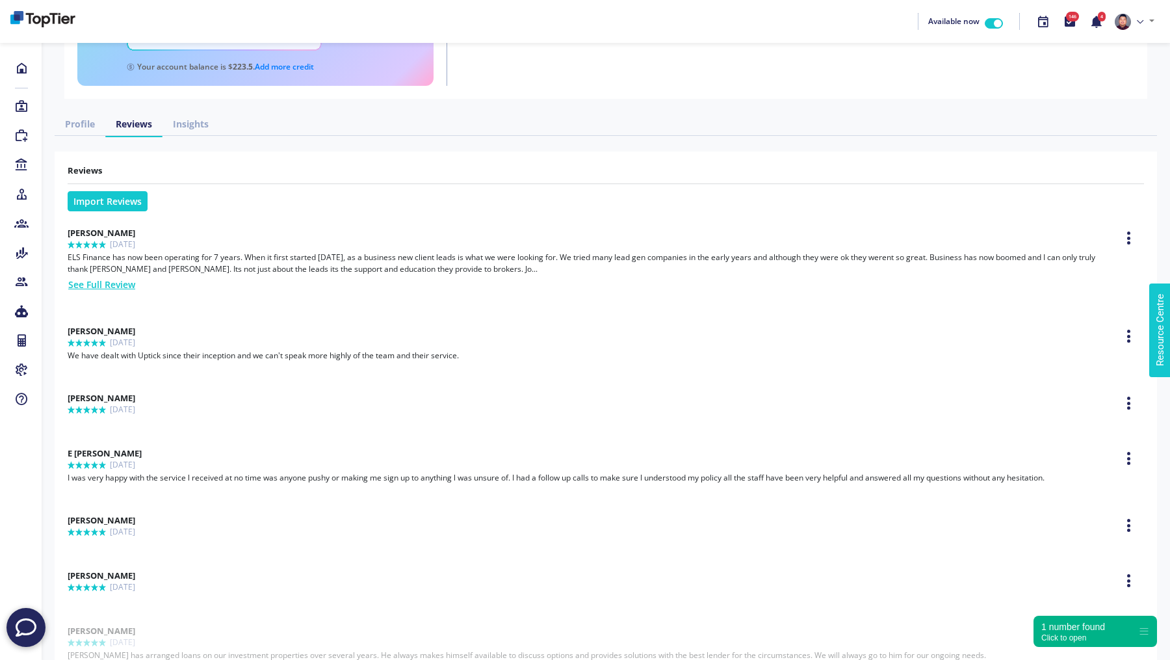
drag, startPoint x: 70, startPoint y: 231, endPoint x: 250, endPoint y: 229, distance: 179.4
click at [250, 229] on div "Nerses Emilian Rated 5 stars out of 5 23 June 2023 Pin this review Hide on prof…" at bounding box center [606, 237] width 1076 height 27
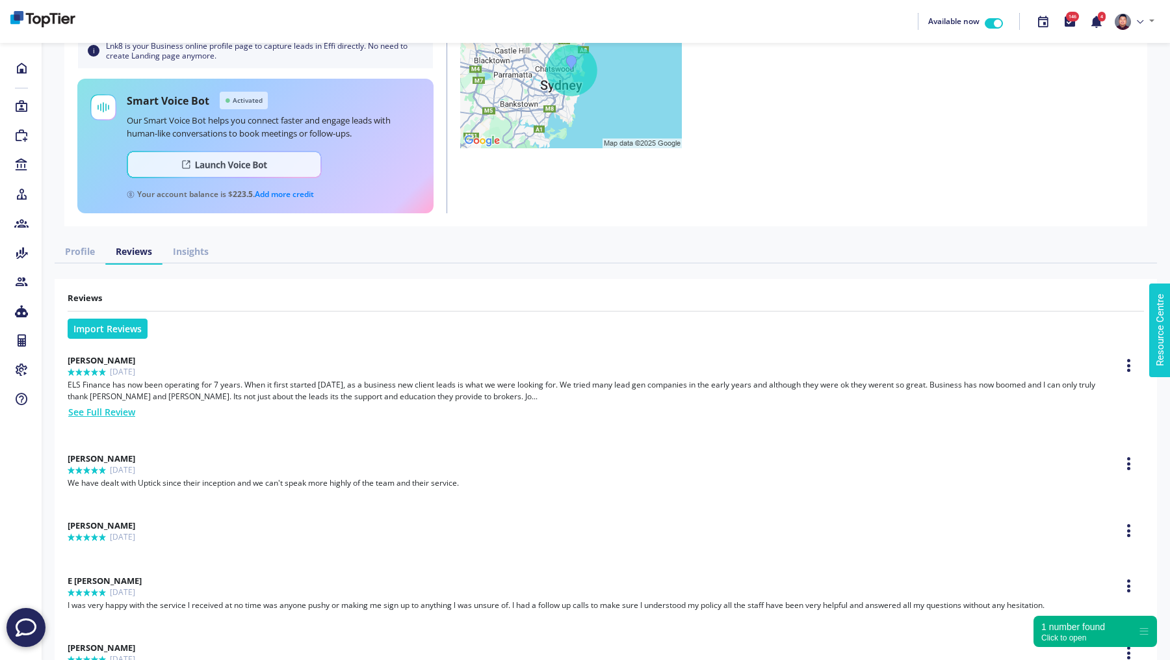
scroll to position [216, 0]
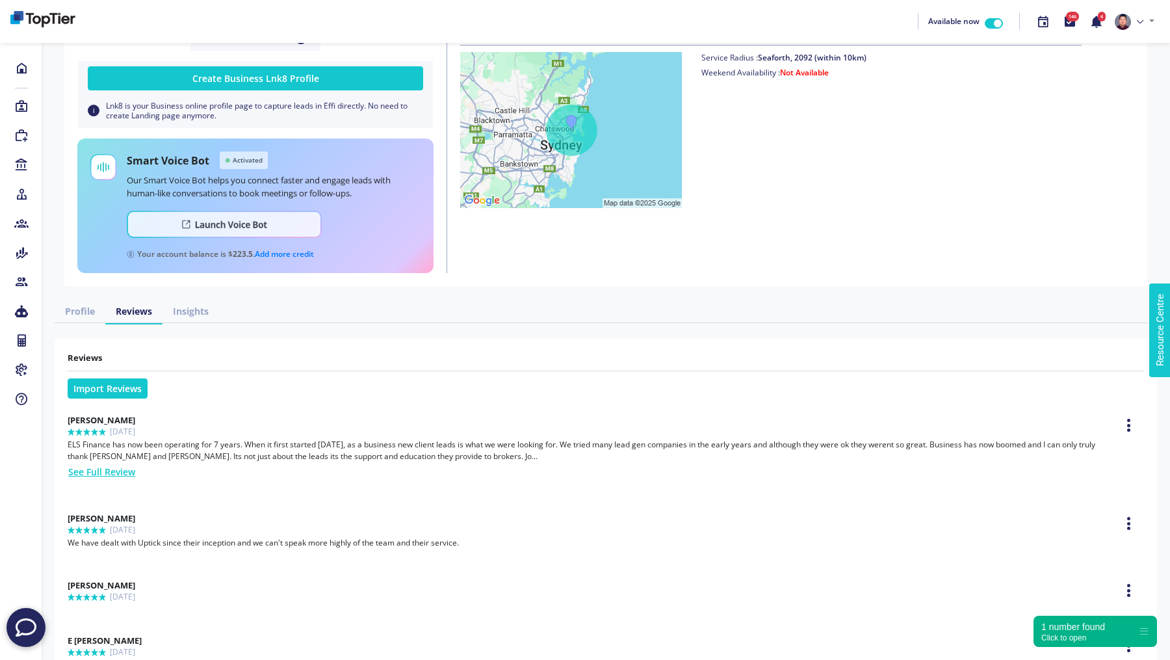
click at [198, 310] on link "Insights" at bounding box center [191, 311] width 57 height 24
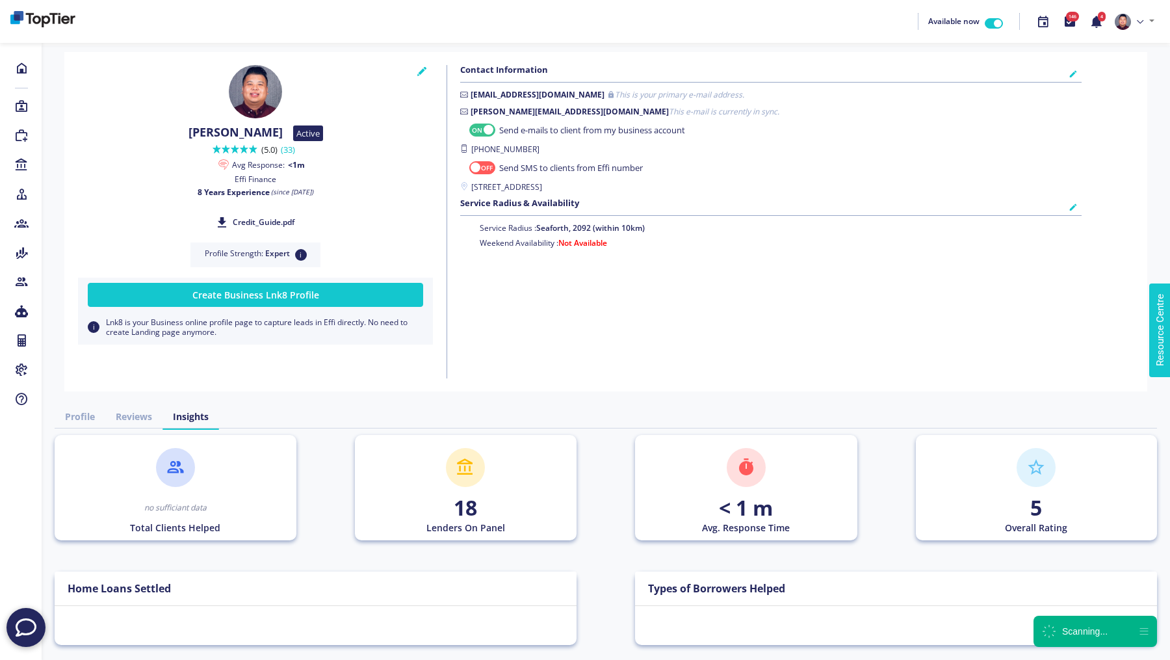
checkbox input "true"
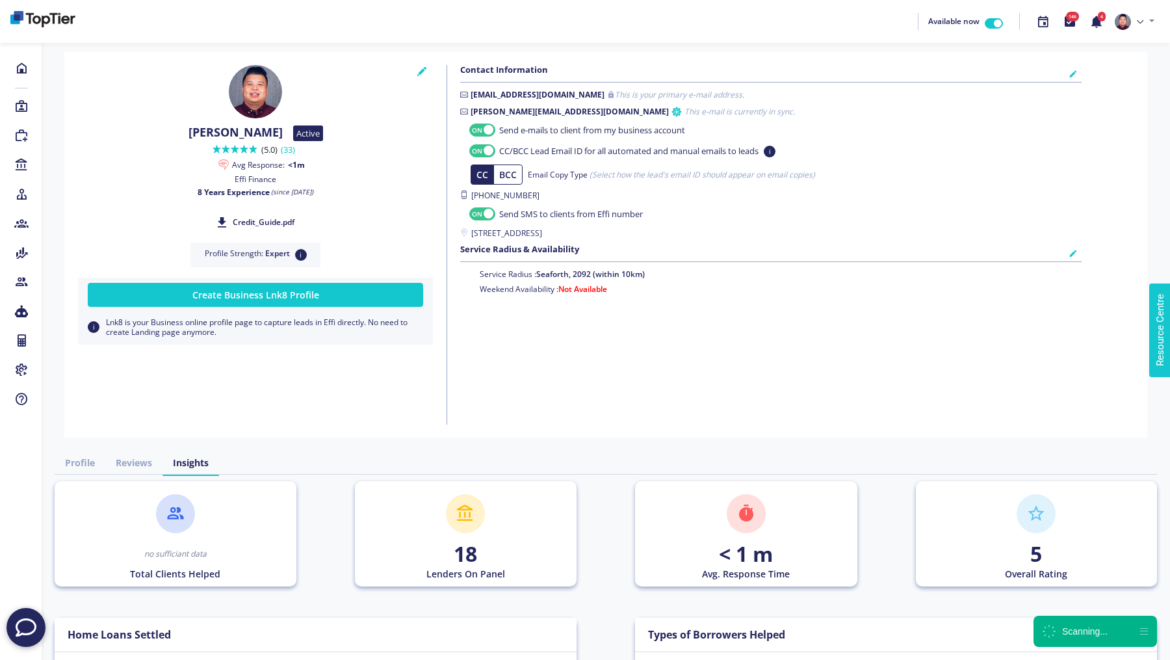
checkbox input "true"
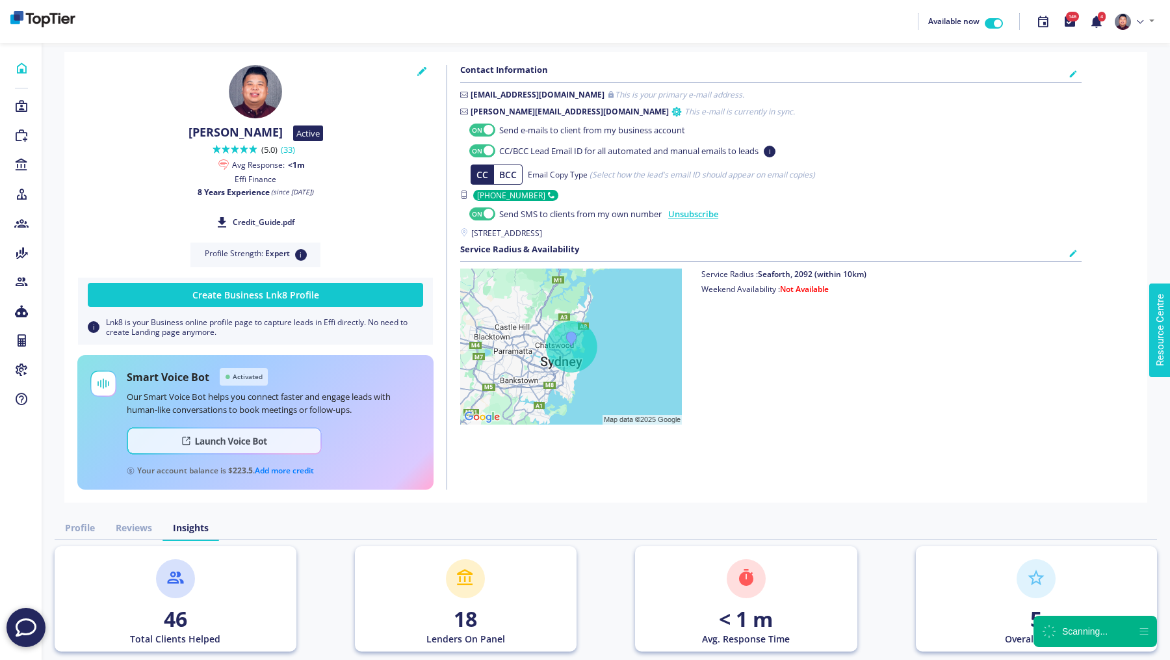
click at [18, 72] on icon at bounding box center [21, 68] width 14 height 13
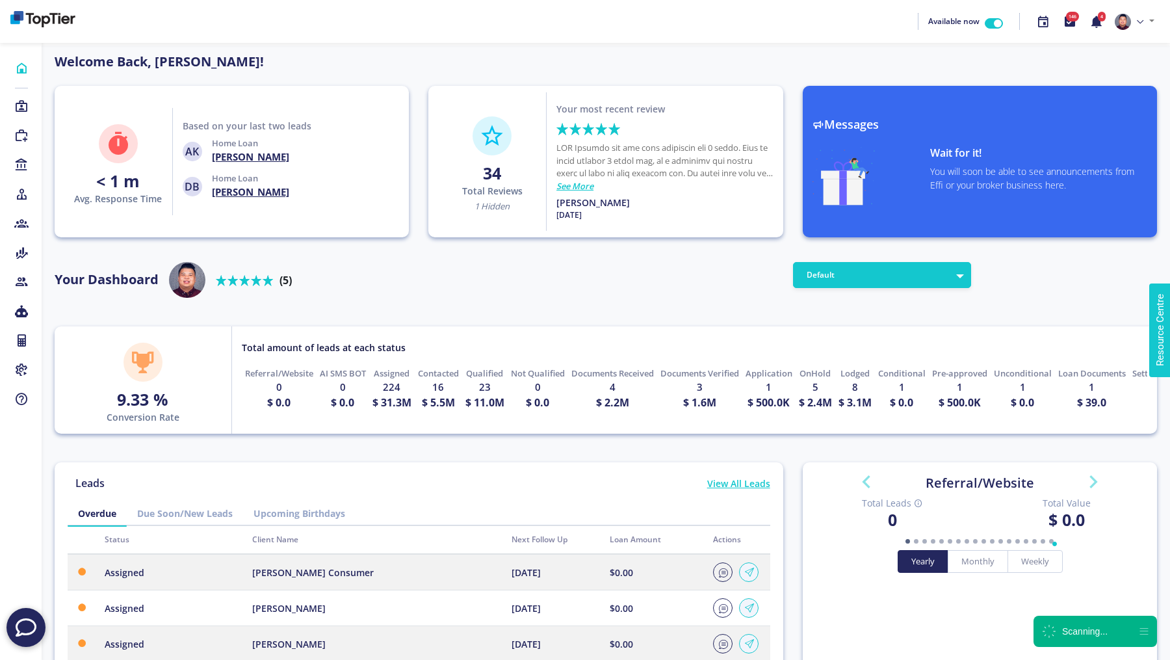
scroll to position [117, 208]
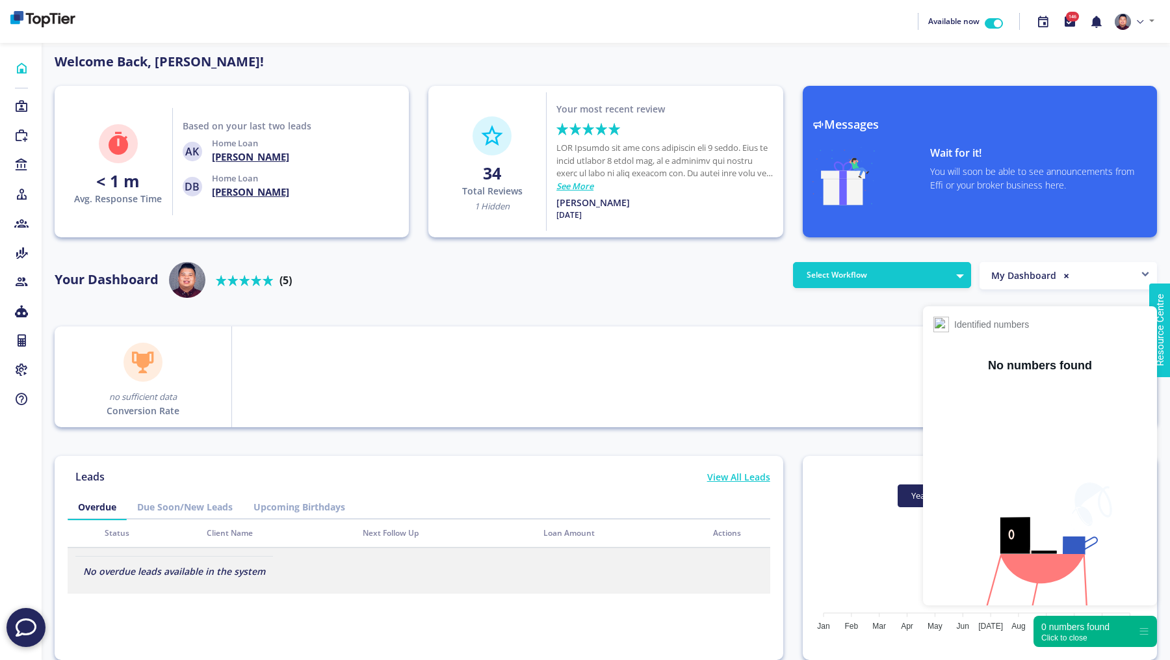
click at [1072, 629] on div "0 numbers found" at bounding box center [1075, 626] width 68 height 13
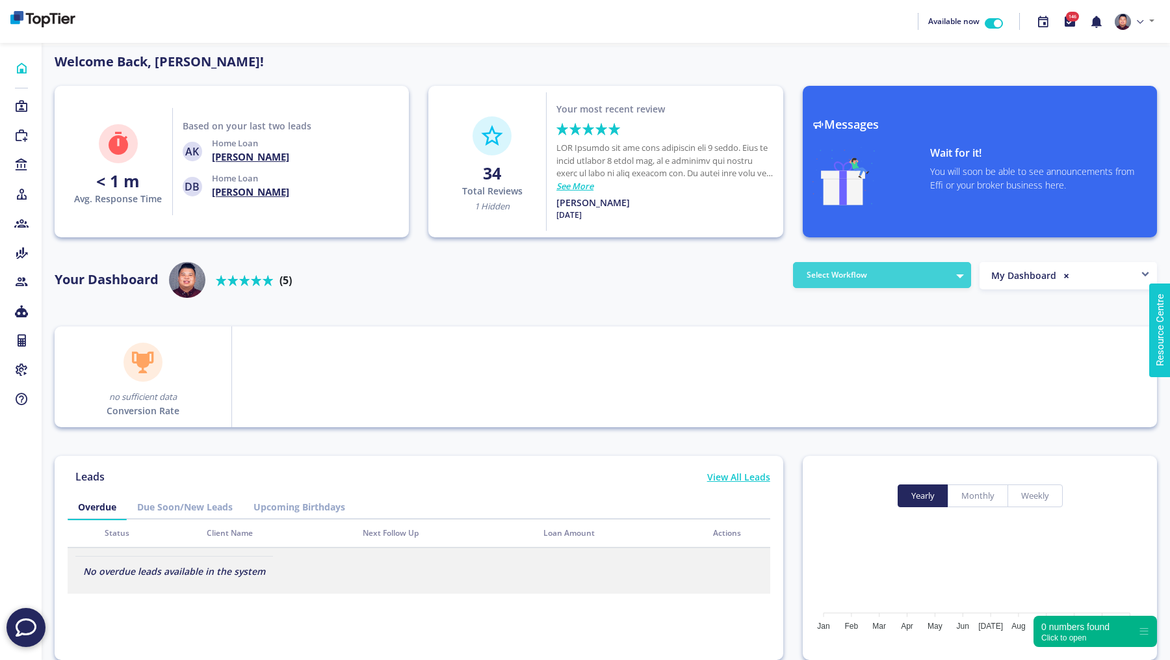
click at [913, 281] on button "Select Workflow" at bounding box center [882, 275] width 178 height 26
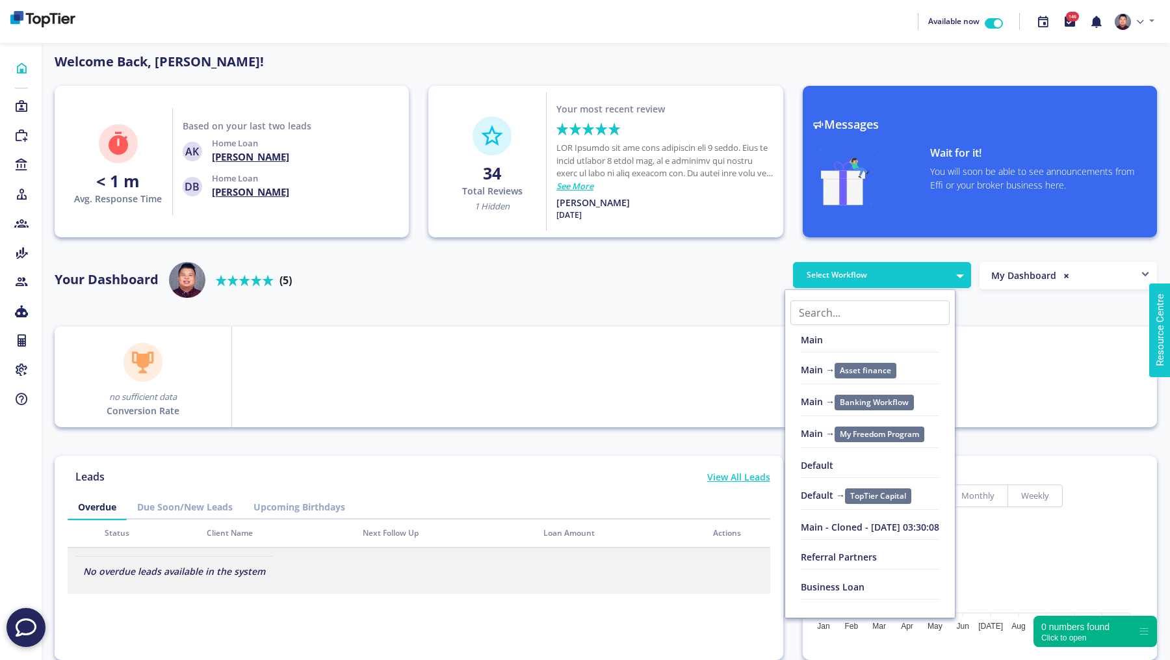
click at [846, 457] on link "Default" at bounding box center [870, 471] width 170 height 30
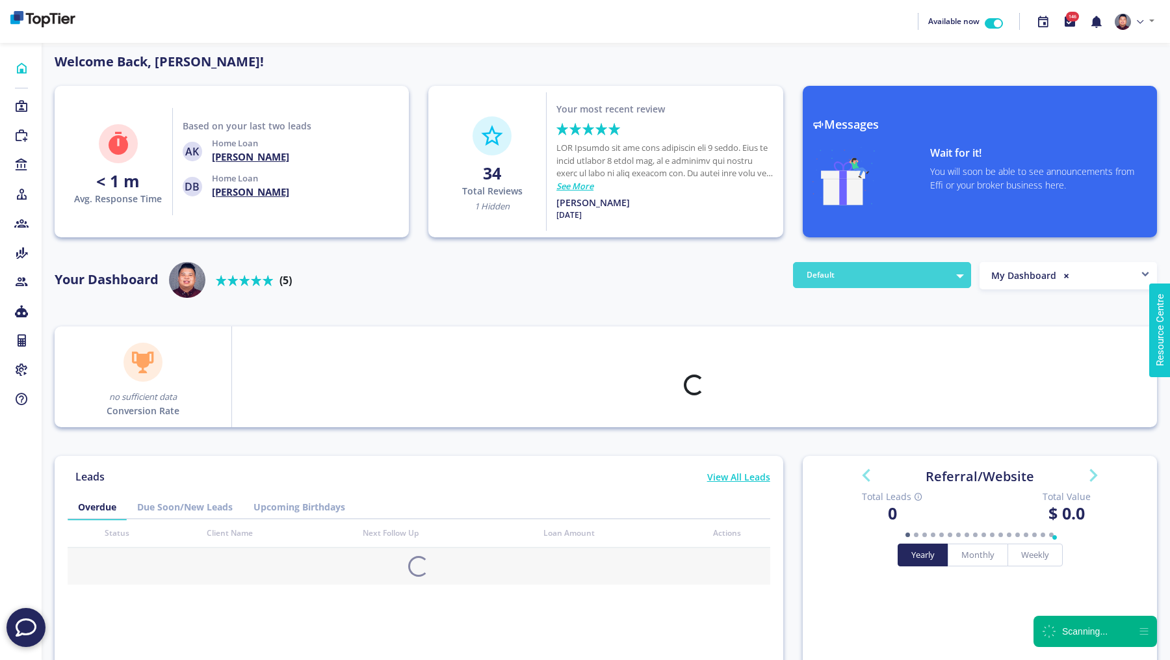
scroll to position [117, 208]
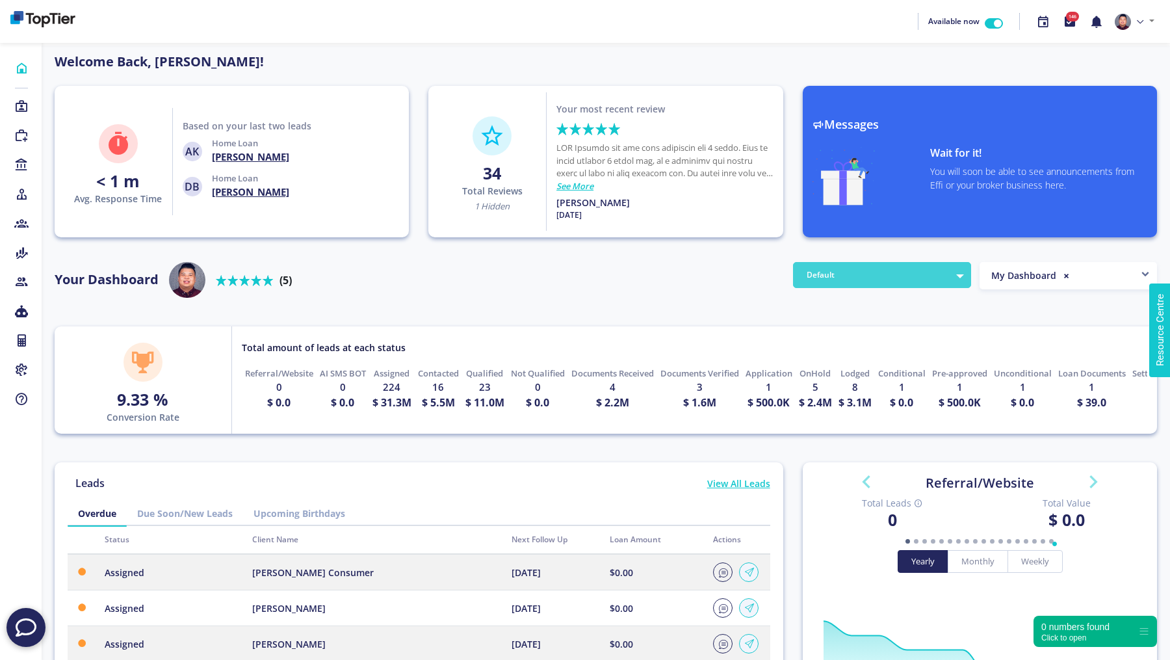
scroll to position [117, 208]
click at [1144, 24] on link at bounding box center [1135, 21] width 50 height 27
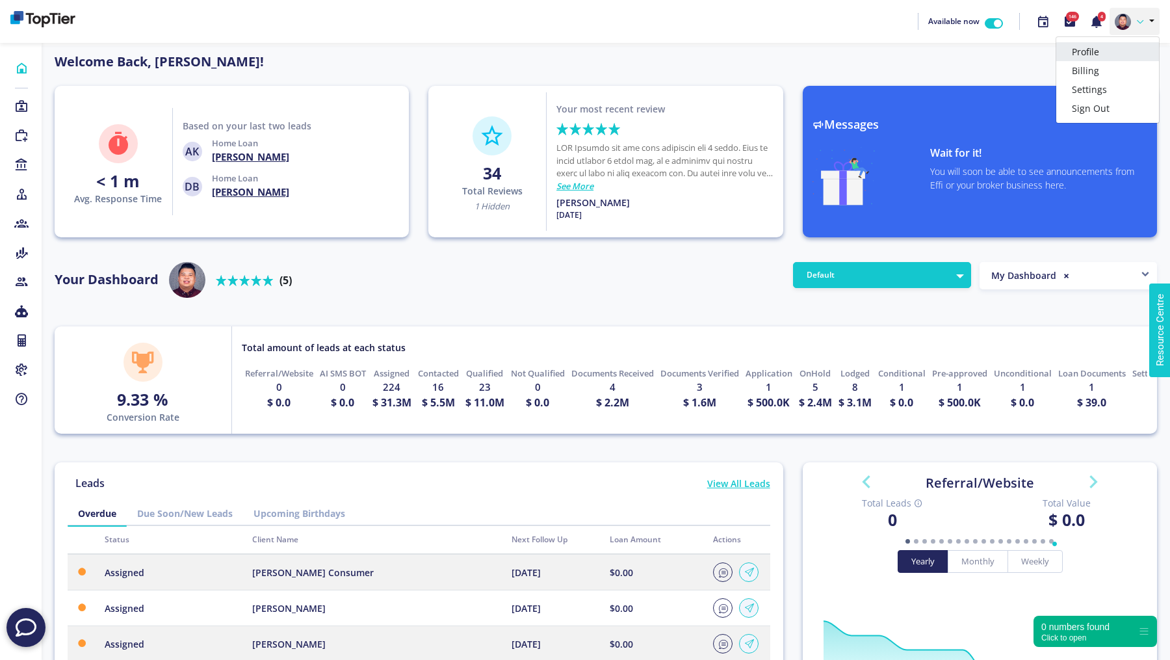
click at [1113, 51] on link "Profile" at bounding box center [1107, 51] width 103 height 19
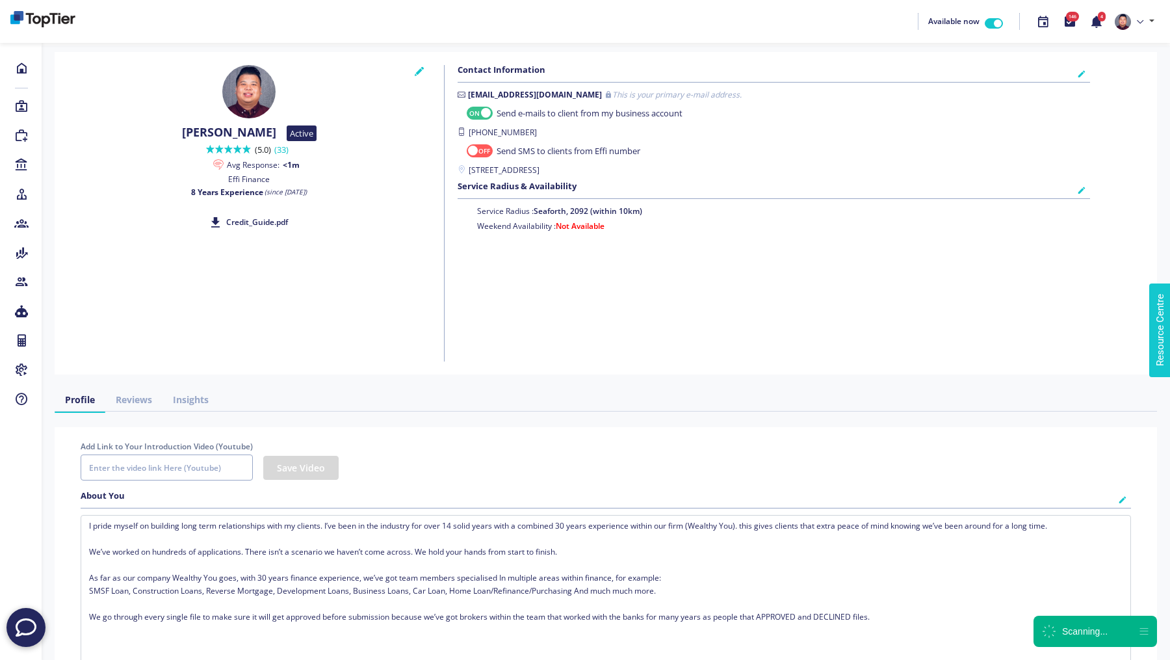
checkbox input "true"
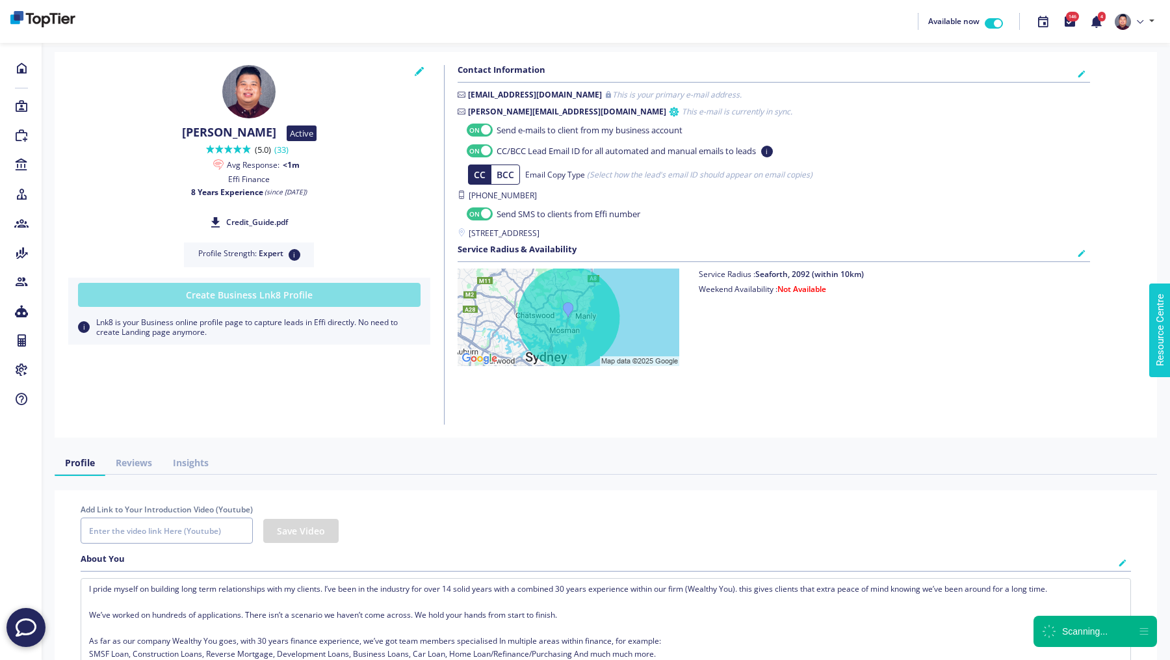
checkbox input "true"
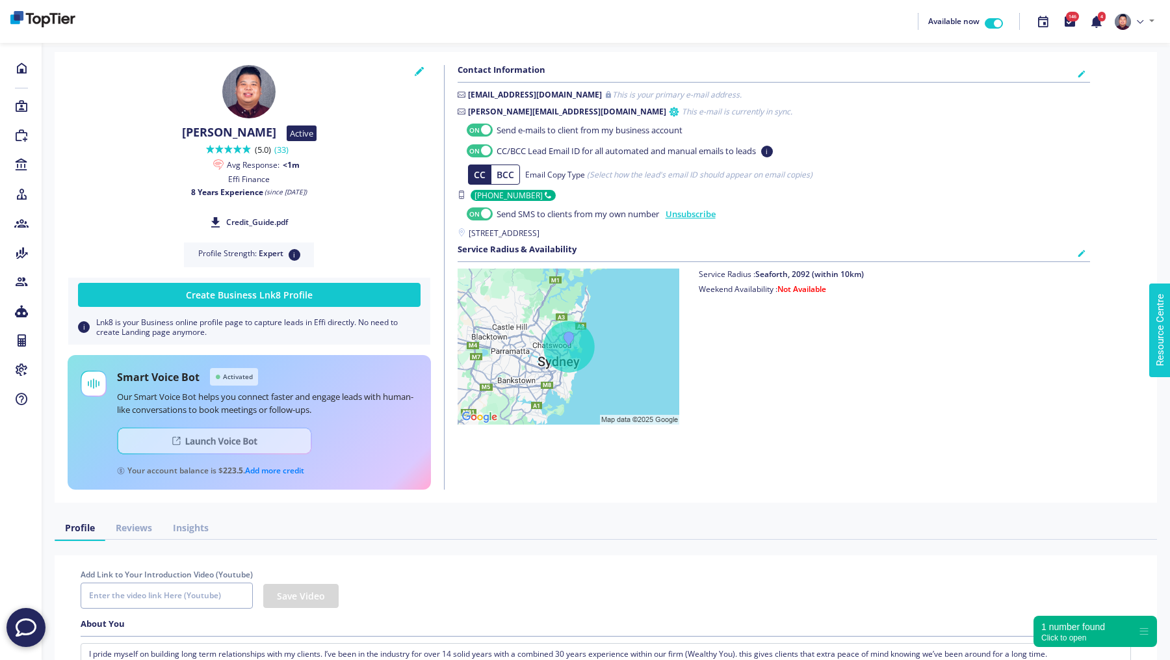
click at [228, 444] on img at bounding box center [214, 440] width 195 height 27
click at [1041, 21] on icon at bounding box center [1043, 21] width 14 height 15
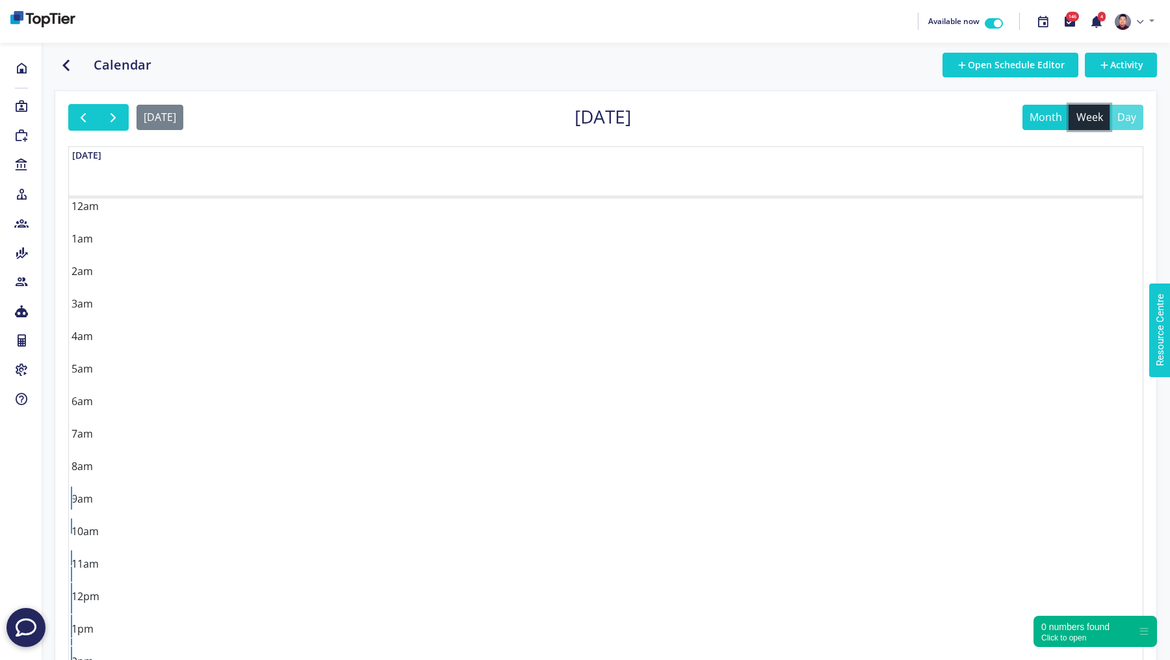
click at [1087, 120] on button "week" at bounding box center [1090, 117] width 42 height 25
click at [1134, 120] on button "day" at bounding box center [1127, 117] width 34 height 25
